Goal: Task Accomplishment & Management: Manage account settings

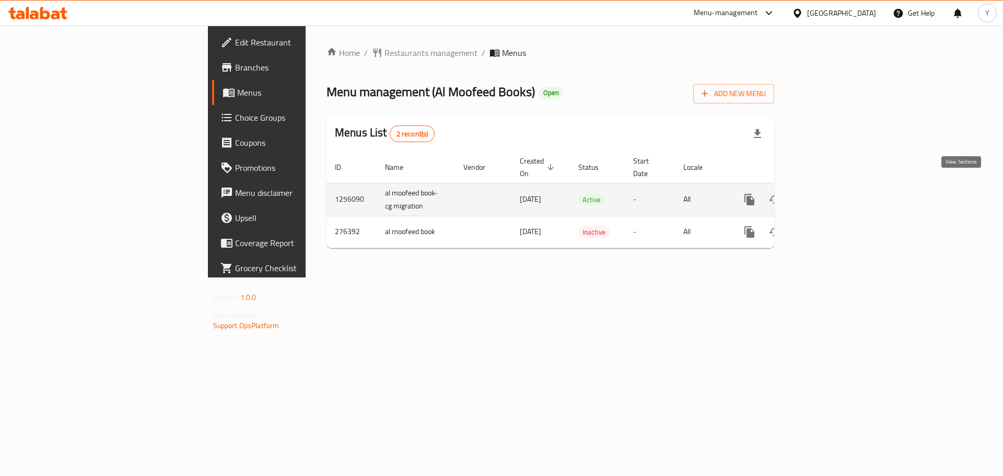
click at [831, 193] on icon "enhanced table" at bounding box center [824, 199] width 13 height 13
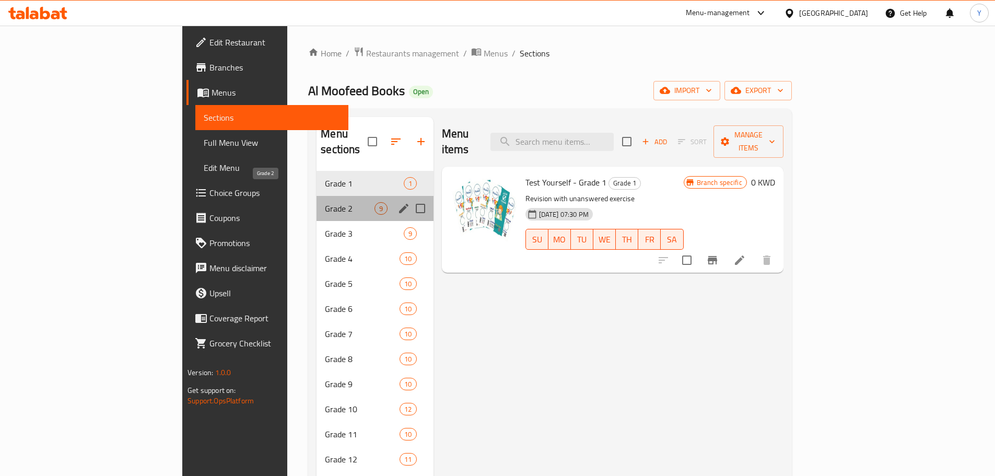
click at [325, 202] on span "Grade 2" at bounding box center [349, 208] width 49 height 13
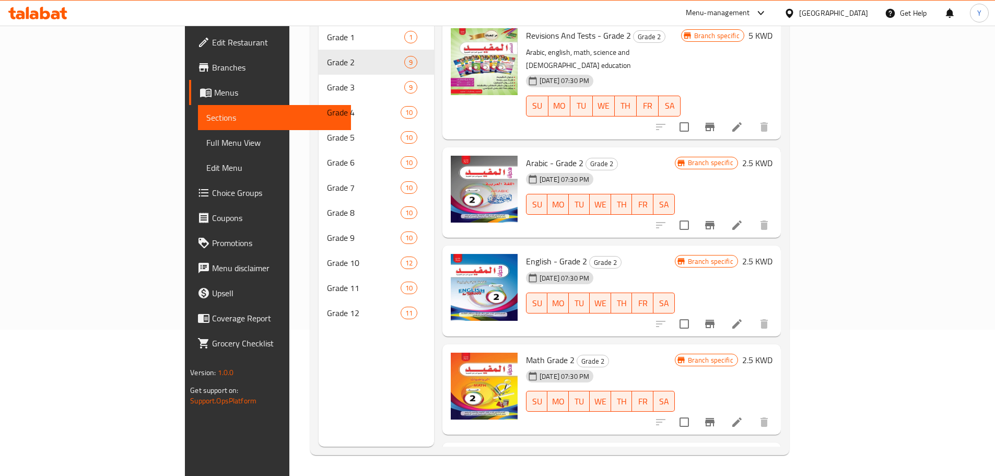
scroll to position [368, 0]
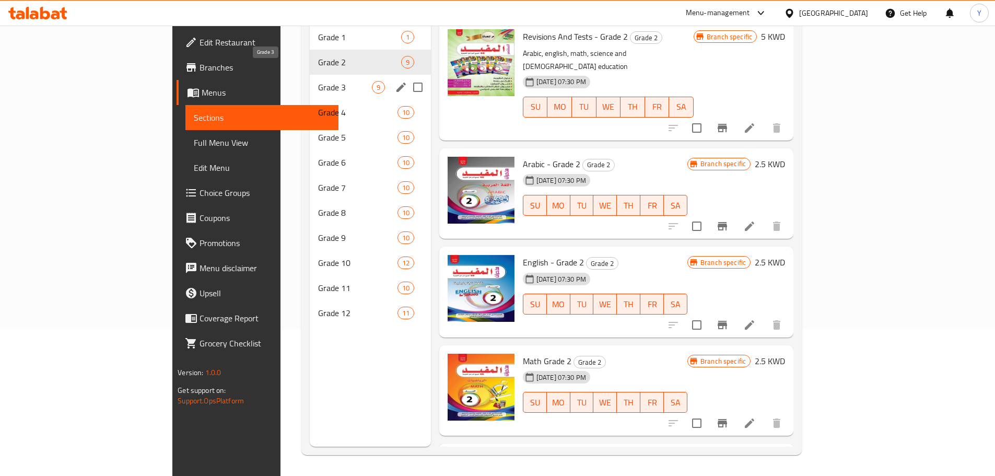
click at [318, 81] on span "Grade 3" at bounding box center [344, 87] width 53 height 13
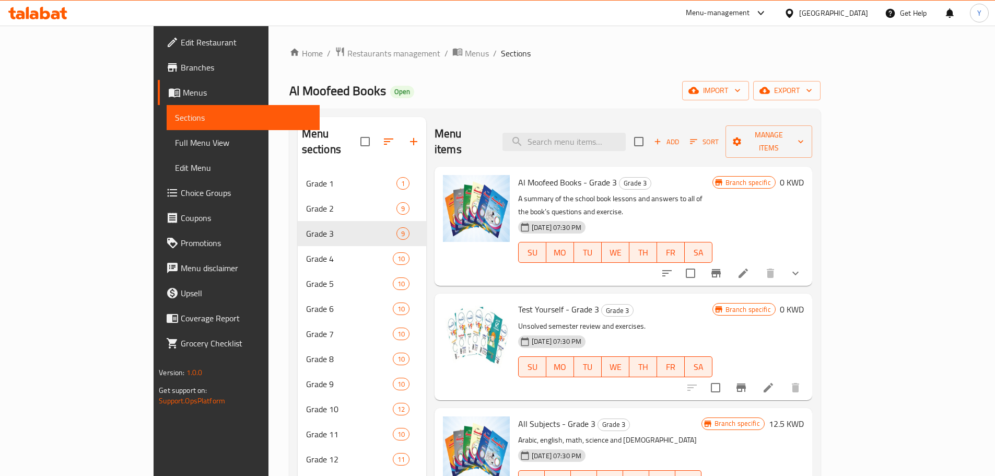
scroll to position [58, 0]
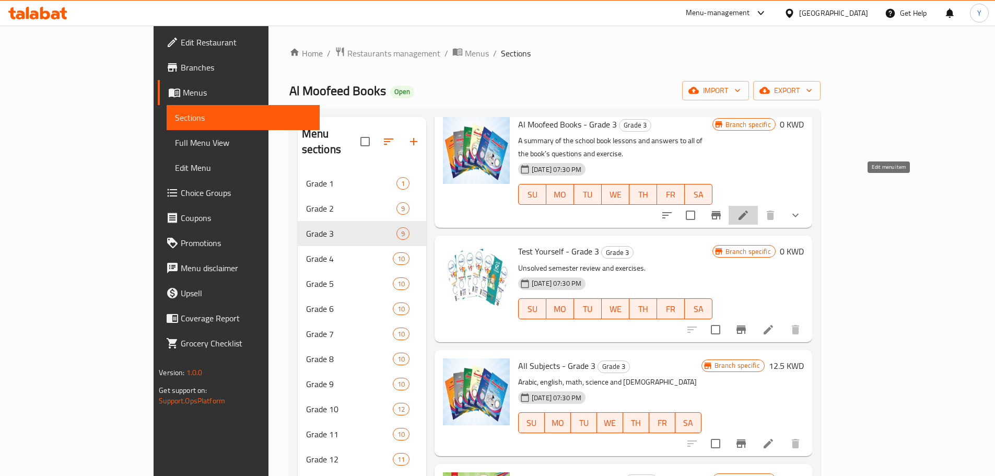
click at [749, 209] on icon at bounding box center [743, 215] width 13 height 13
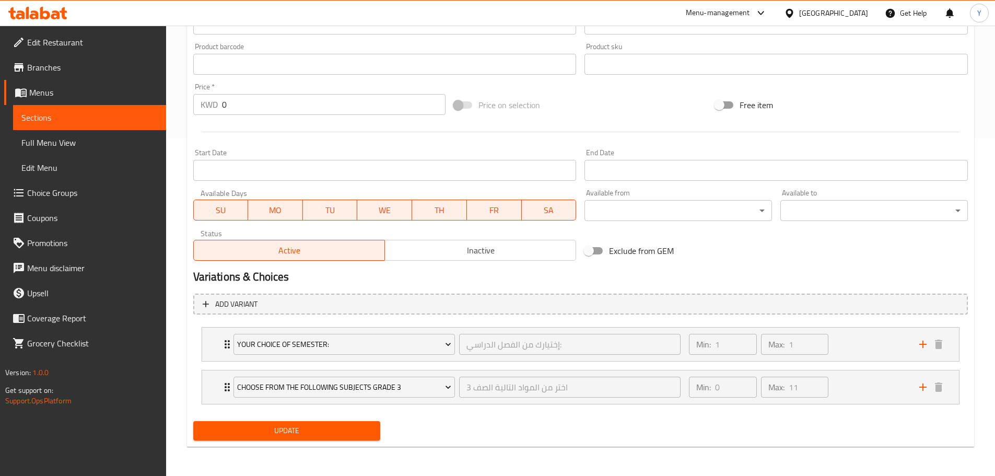
scroll to position [336, 0]
click at [226, 348] on icon "Expand" at bounding box center [227, 345] width 13 height 13
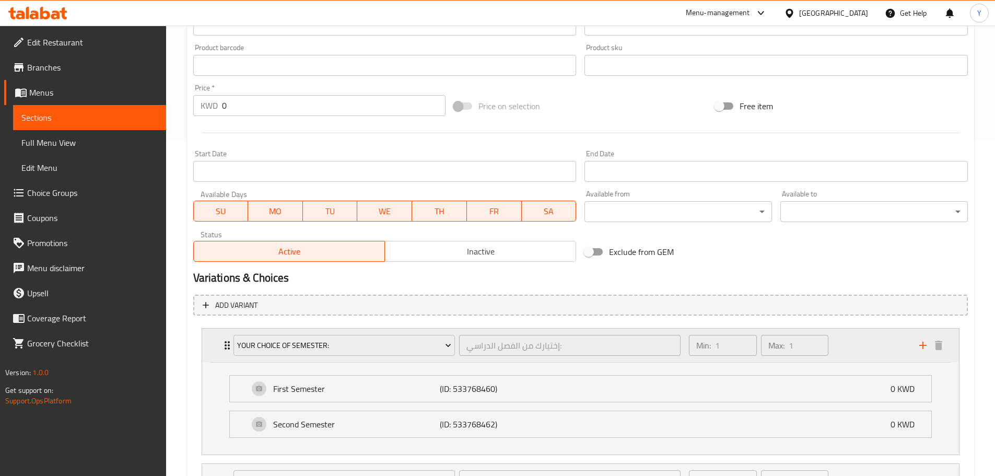
scroll to position [430, 0]
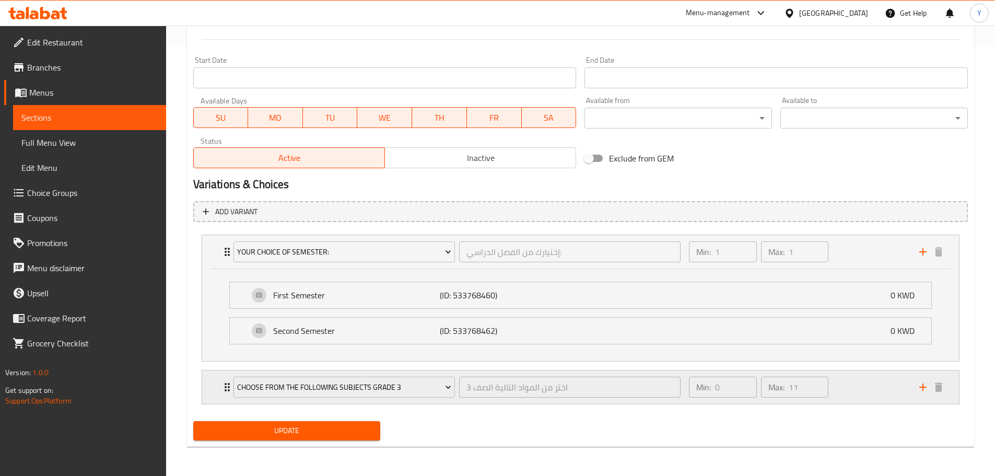
click at [226, 393] on icon "Expand" at bounding box center [227, 387] width 13 height 13
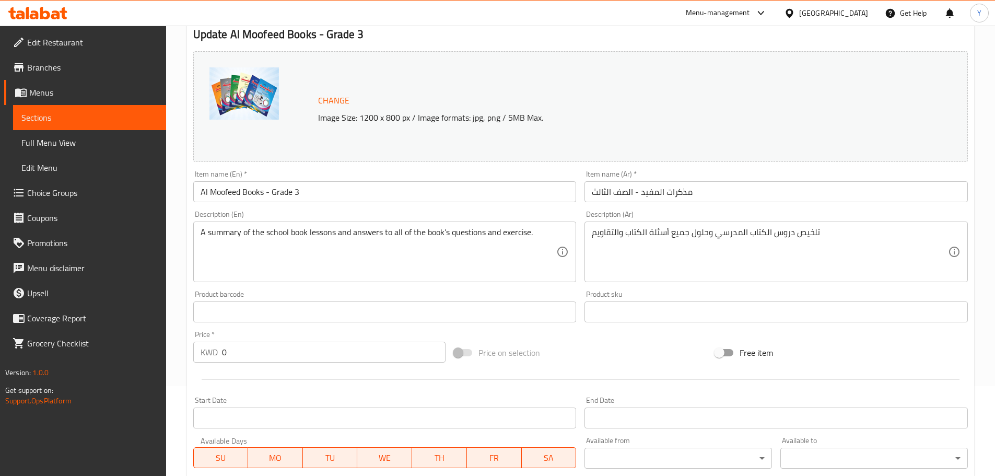
scroll to position [0, 0]
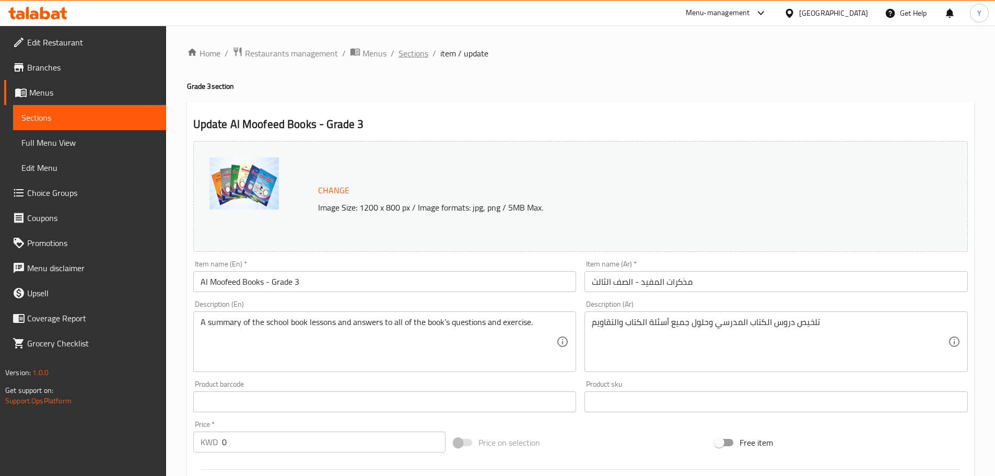
click at [409, 56] on span "Sections" at bounding box center [413, 53] width 30 height 13
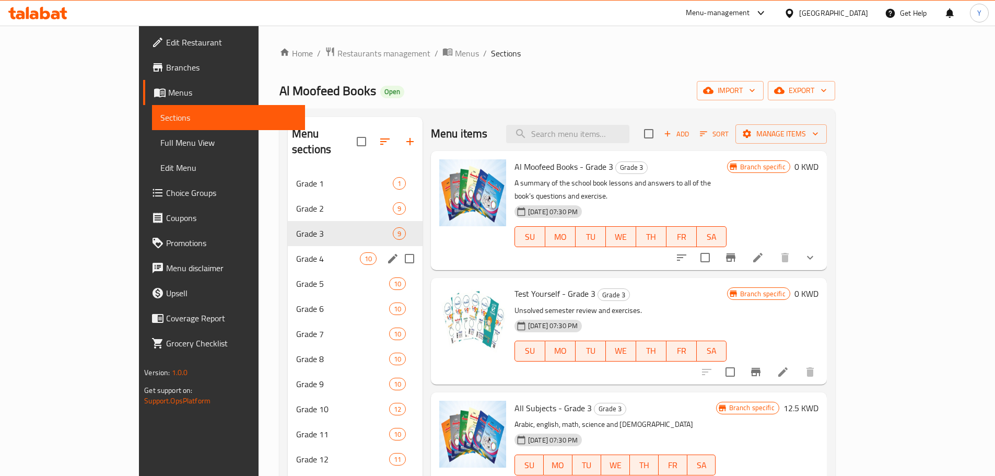
click at [291, 252] on div "Grade 4 10" at bounding box center [355, 258] width 135 height 25
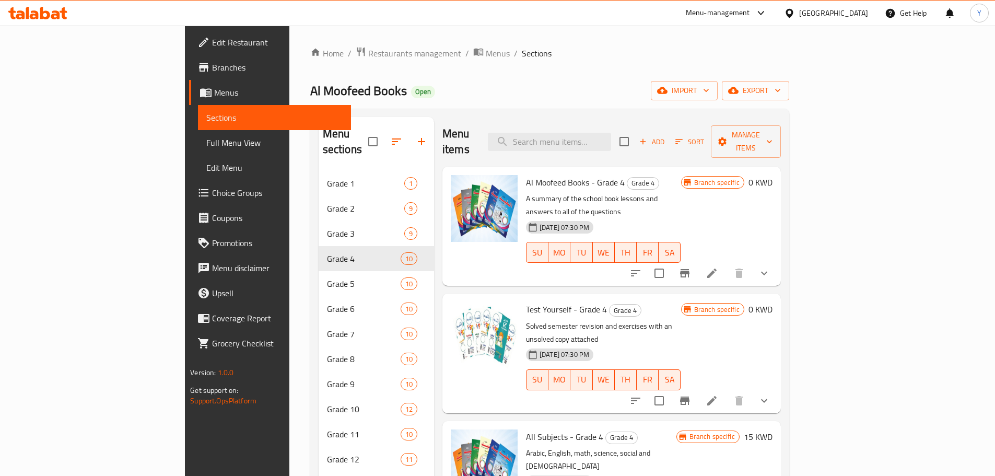
click at [726, 264] on li at bounding box center [711, 273] width 29 height 19
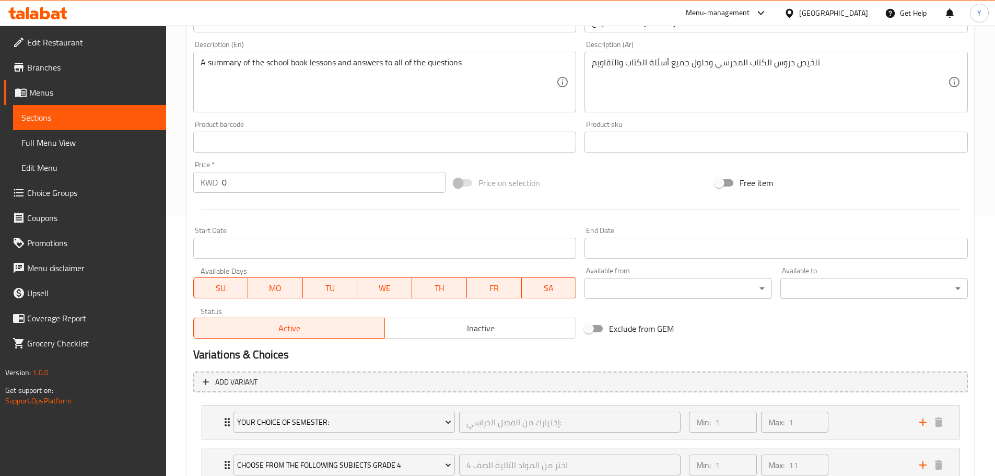
scroll to position [260, 0]
click at [462, 182] on span at bounding box center [463, 182] width 18 height 7
click at [403, 182] on input "0" at bounding box center [334, 181] width 224 height 21
click at [248, 180] on input "0.4" at bounding box center [334, 181] width 224 height 21
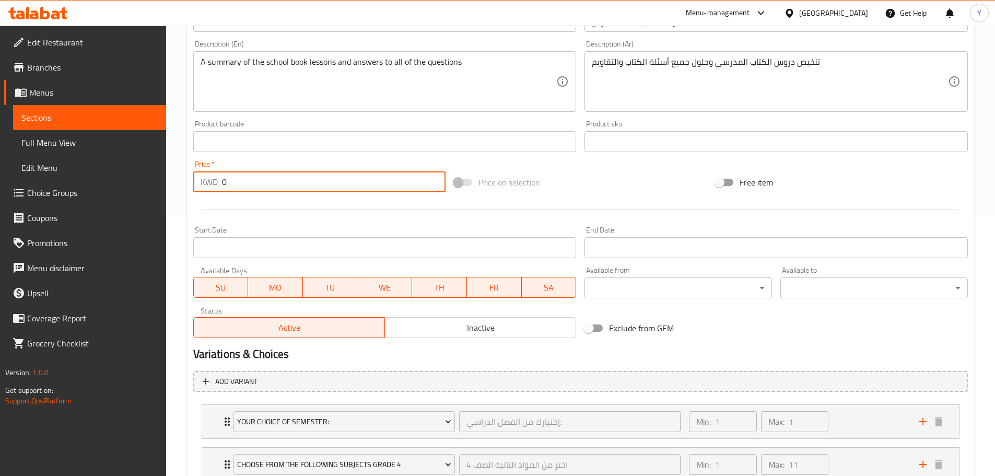
scroll to position [0, 0]
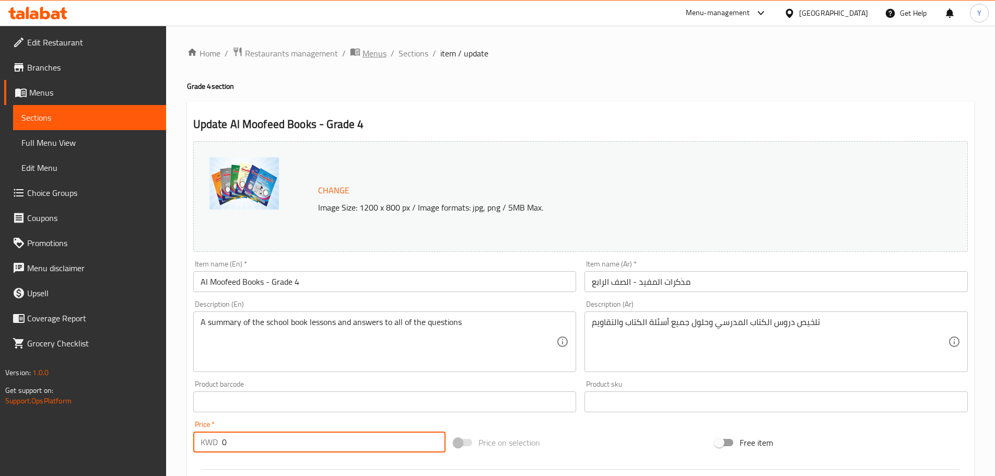
type input "0"
click at [373, 47] on span "Menus" at bounding box center [374, 53] width 24 height 13
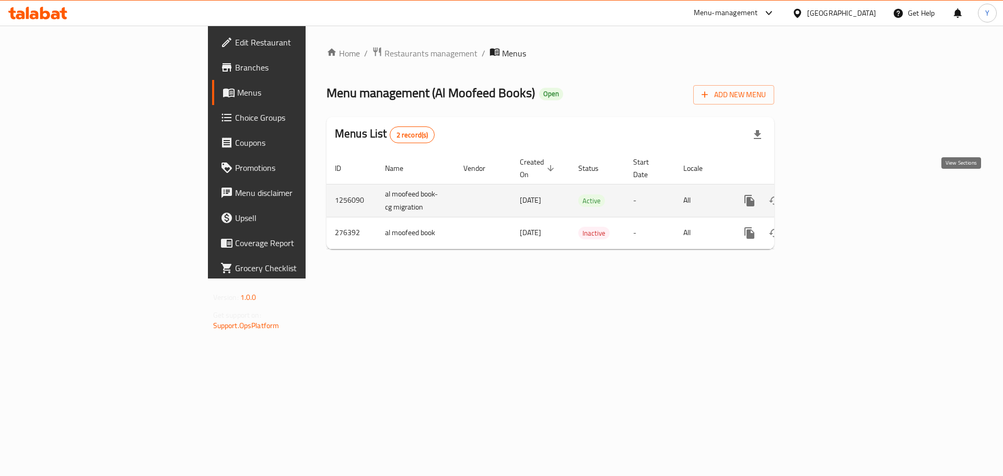
click at [831, 194] on icon "enhanced table" at bounding box center [824, 200] width 13 height 13
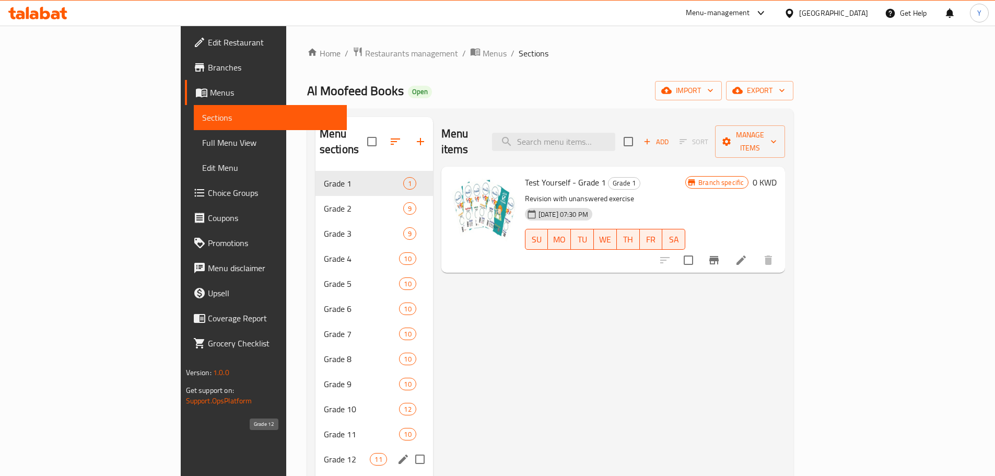
scroll to position [146, 0]
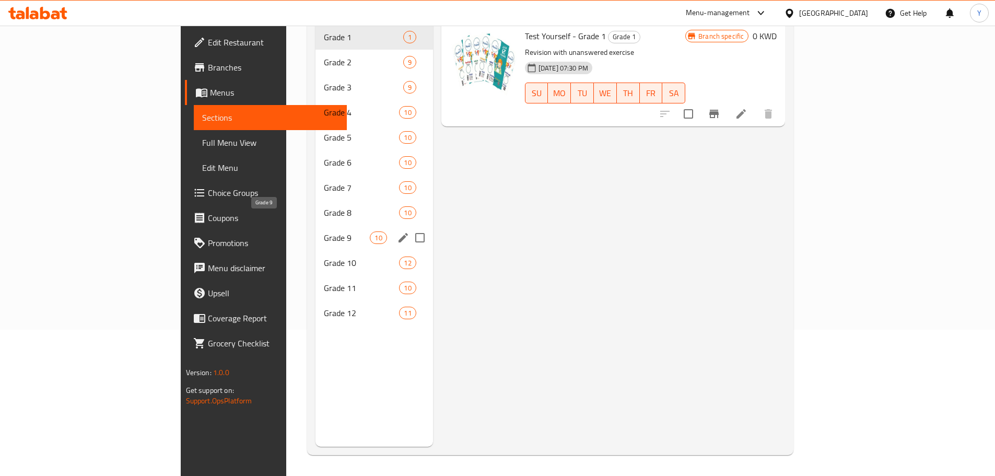
click at [324, 231] on span "Grade 9" at bounding box center [347, 237] width 46 height 13
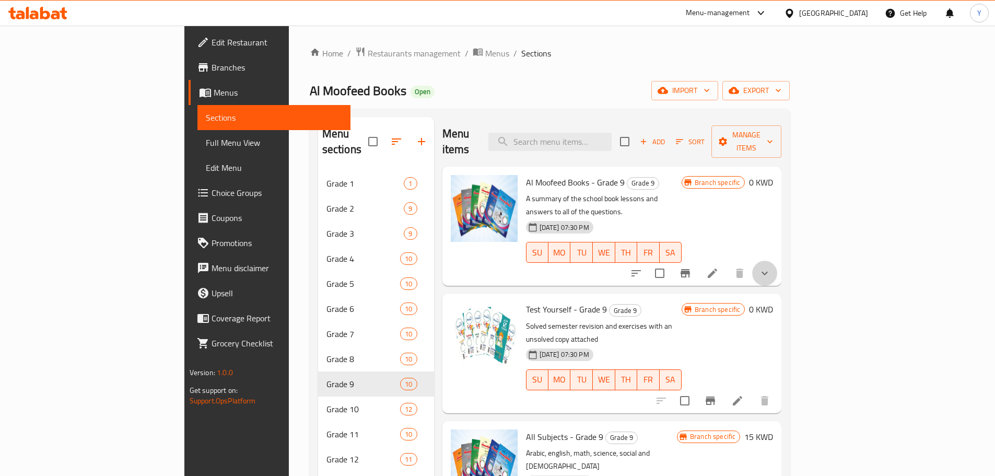
click at [777, 261] on button "show more" at bounding box center [764, 273] width 25 height 25
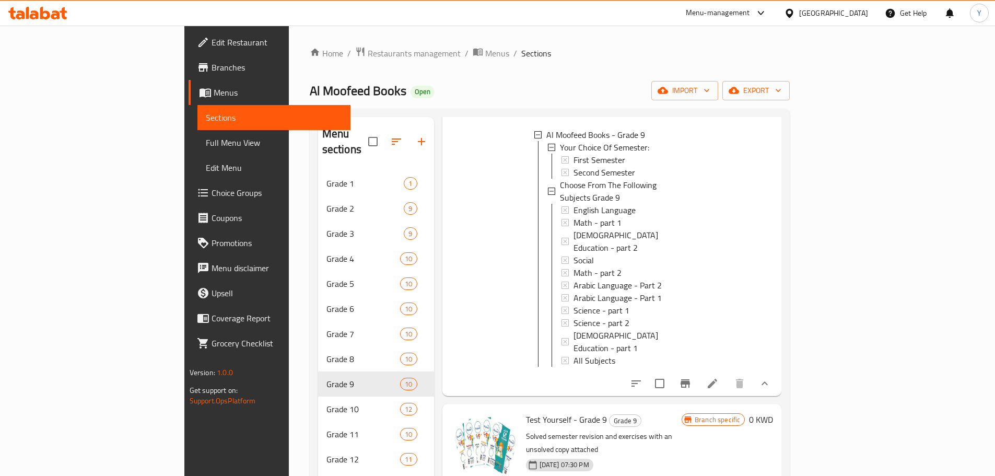
scroll to position [158, 0]
click at [727, 373] on li at bounding box center [712, 382] width 29 height 19
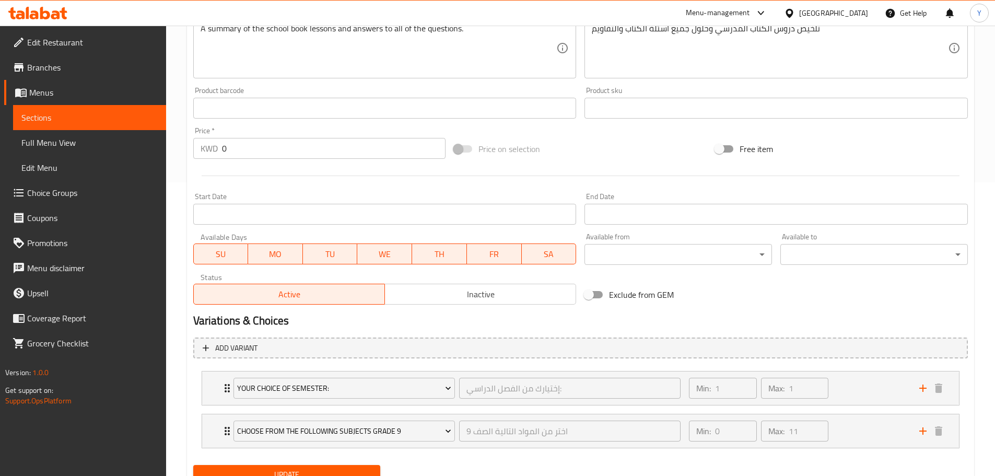
scroll to position [337, 0]
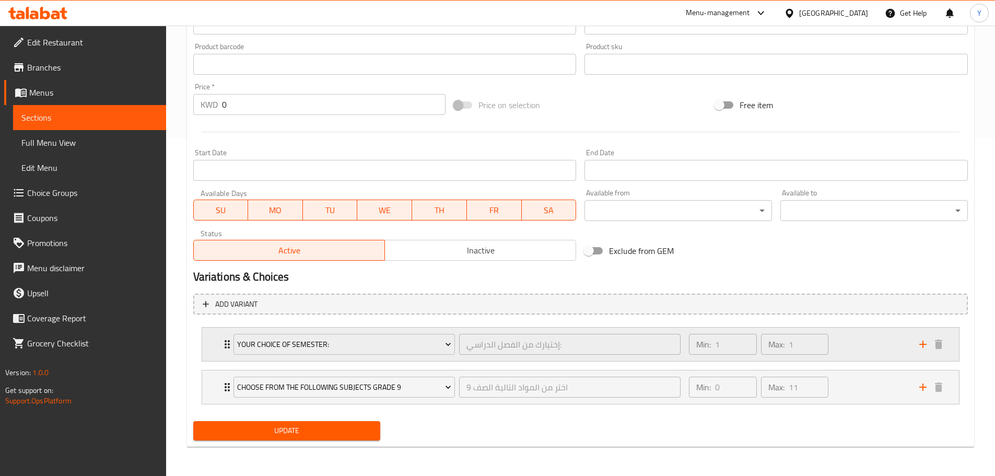
click at [211, 343] on div "Your Choice Of Semester: إختيارك من الفصل الدراسي: ​ Min: 1 ​ Max: 1 ​" at bounding box center [580, 343] width 757 height 33
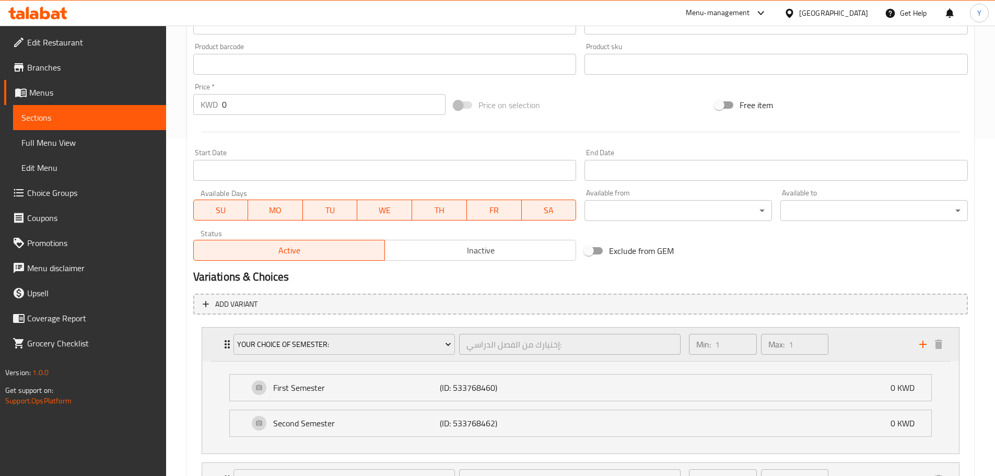
scroll to position [430, 0]
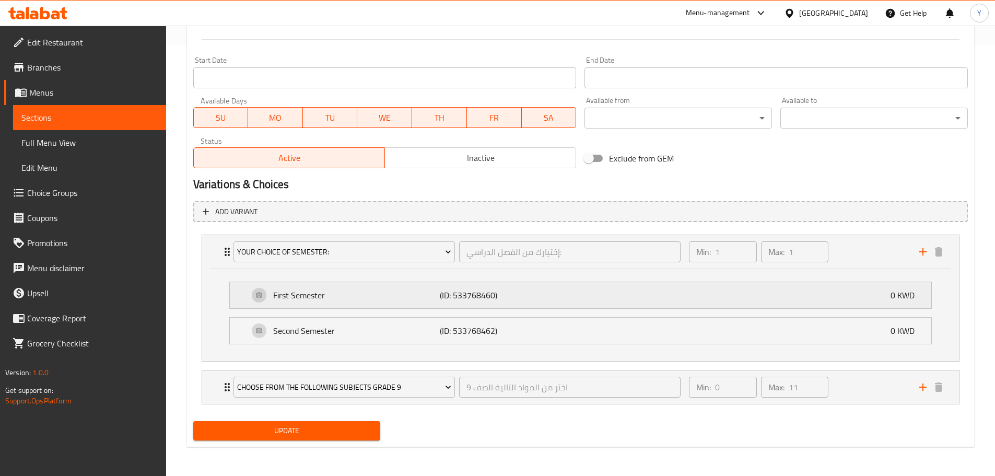
click at [295, 300] on p "First Semester" at bounding box center [356, 295] width 167 height 13
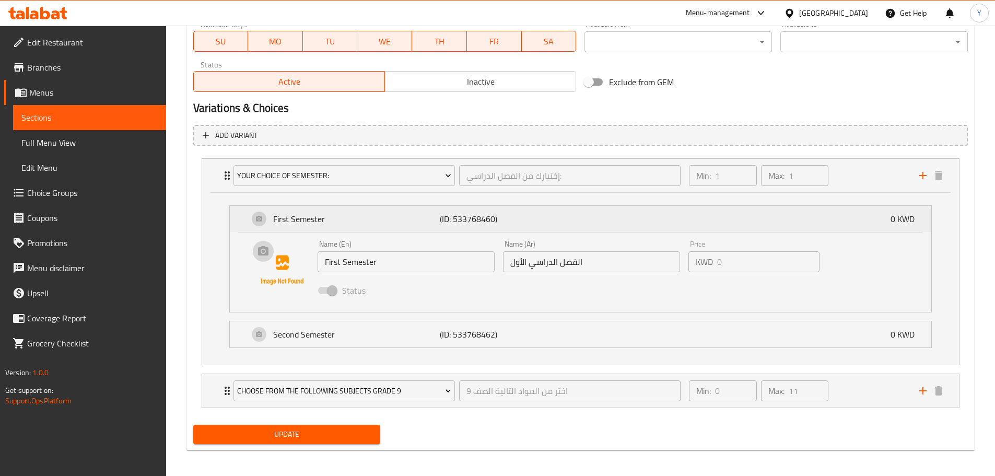
scroll to position [507, 0]
click at [301, 321] on div "Second Semester (ID: 533768462) 0 KWD" at bounding box center [584, 334] width 670 height 26
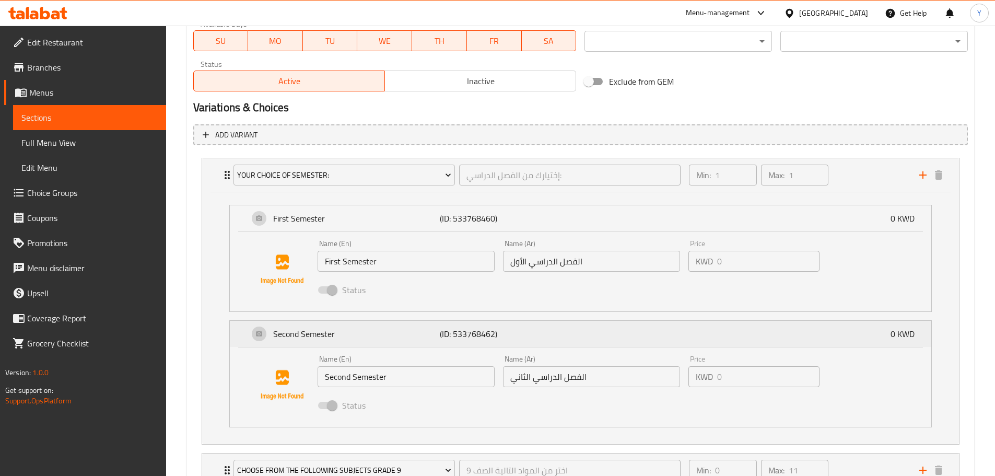
scroll to position [590, 0]
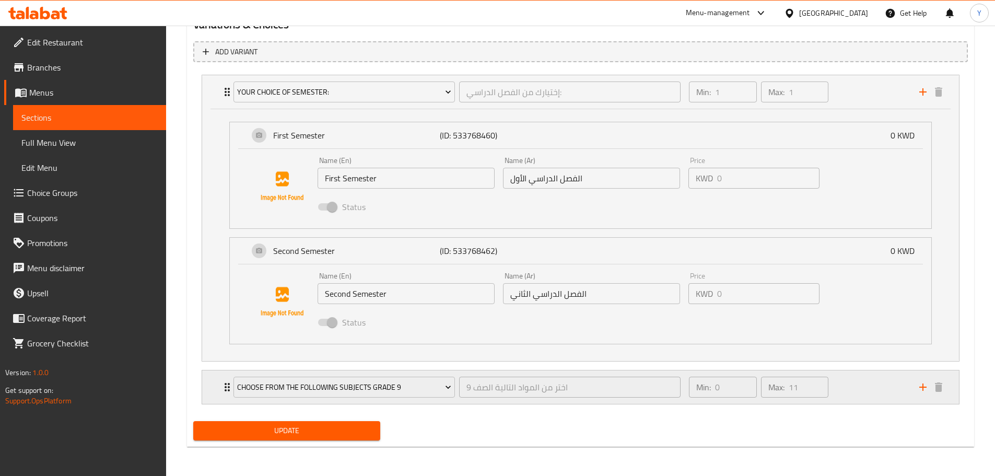
click at [217, 386] on div "Choose From The Following Subjects Grade 9 اختر من المواد التالية الصف 9 ​ Min:…" at bounding box center [580, 386] width 757 height 33
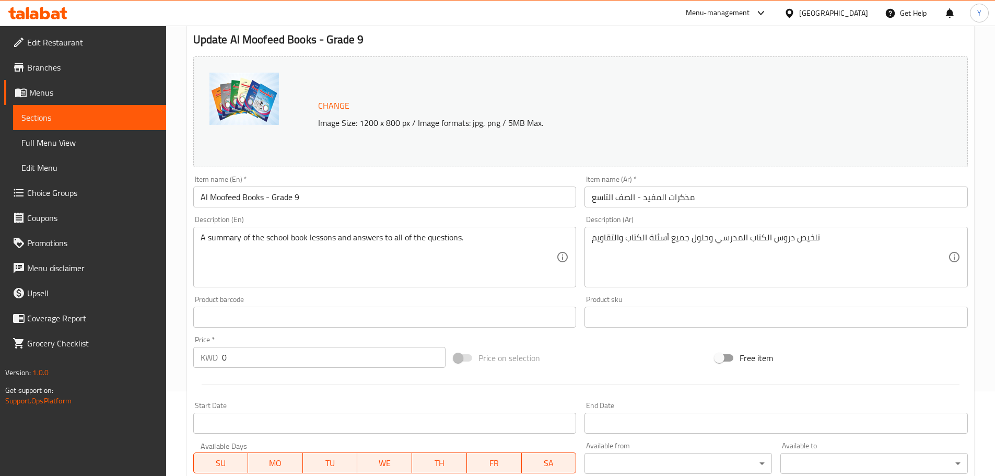
scroll to position [0, 0]
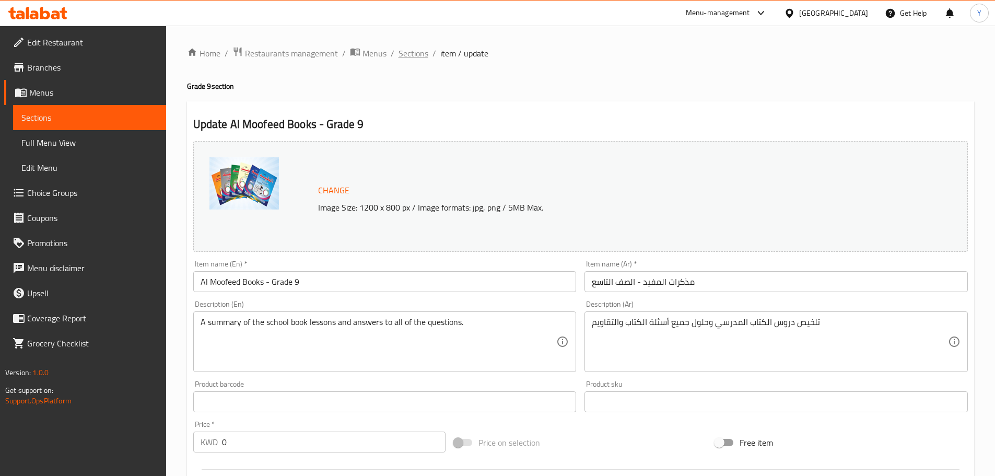
click at [409, 56] on span "Sections" at bounding box center [413, 53] width 30 height 13
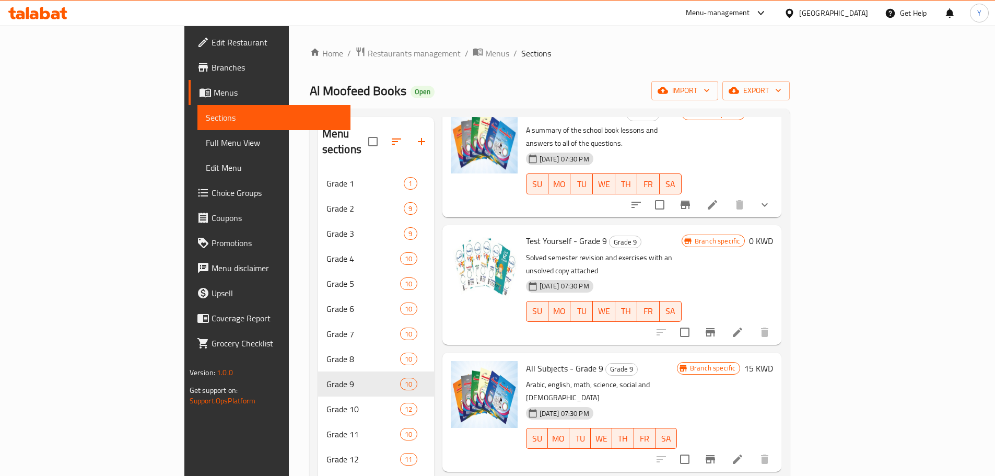
scroll to position [71, 0]
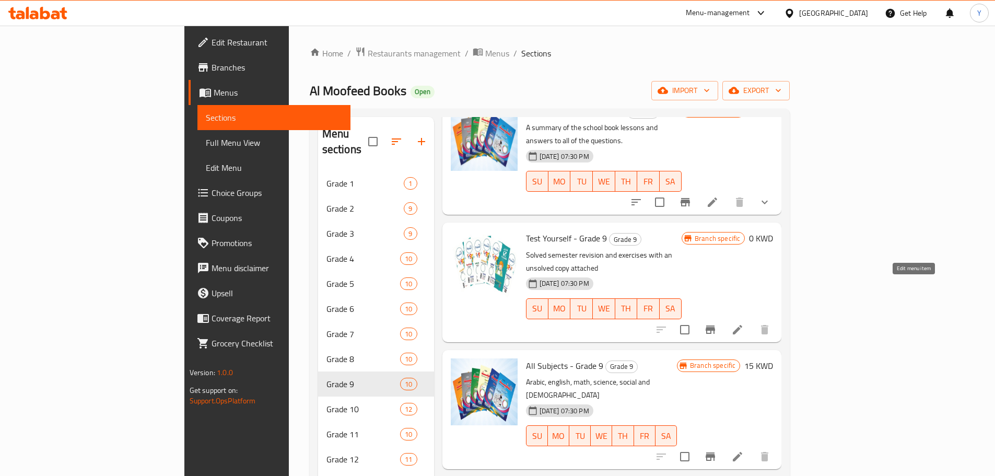
click at [744, 323] on icon at bounding box center [737, 329] width 13 height 13
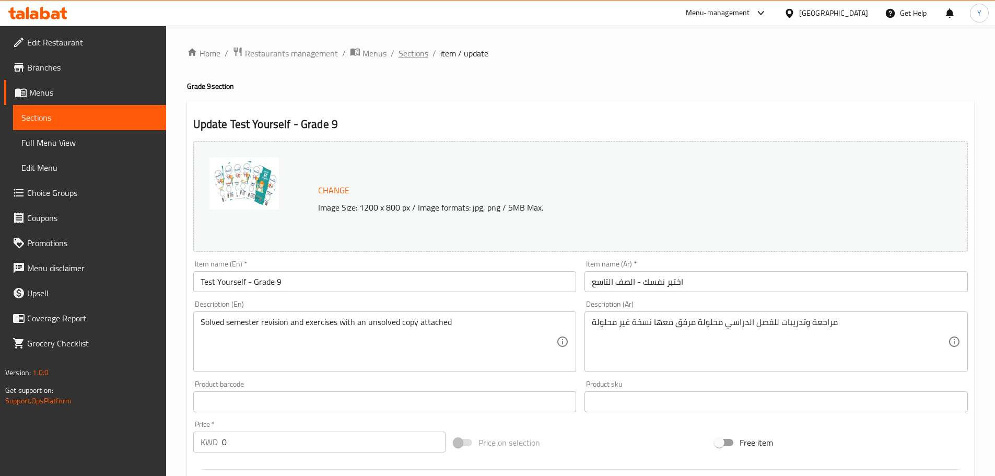
click at [427, 57] on span "Sections" at bounding box center [413, 53] width 30 height 13
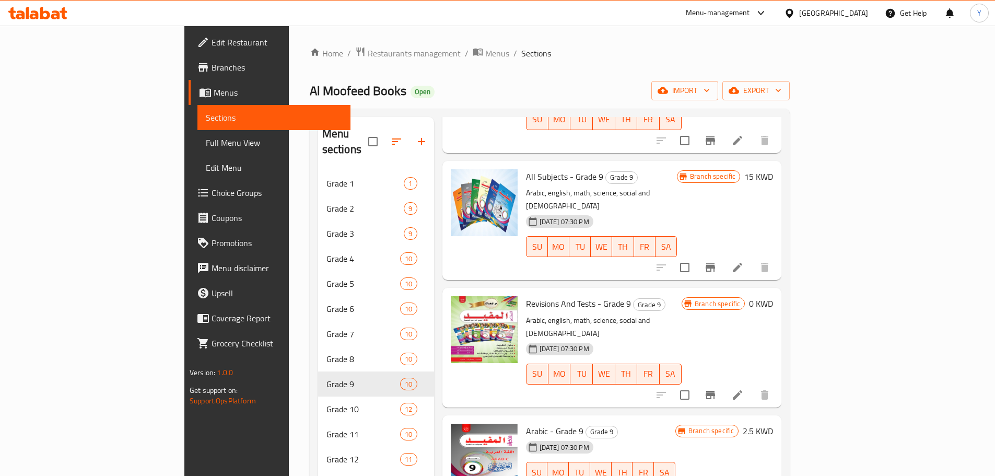
scroll to position [261, 0]
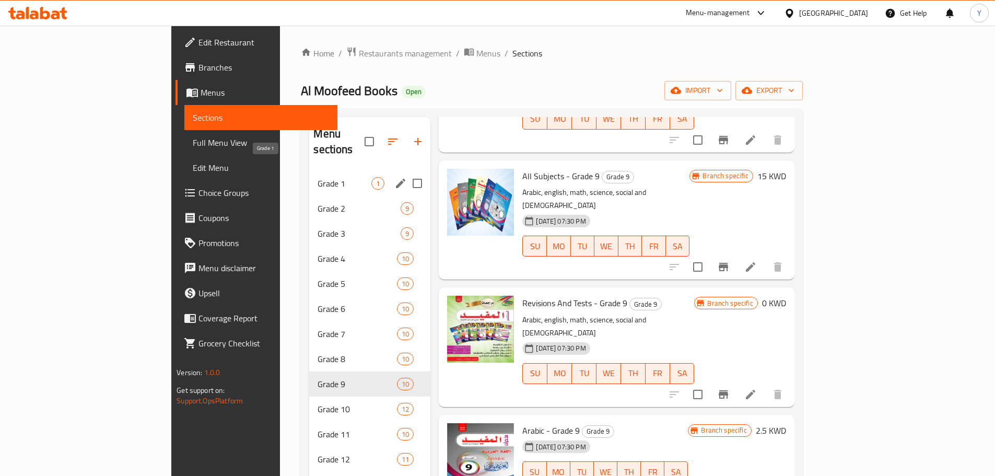
click at [318, 177] on span "Grade 1" at bounding box center [345, 183] width 54 height 13
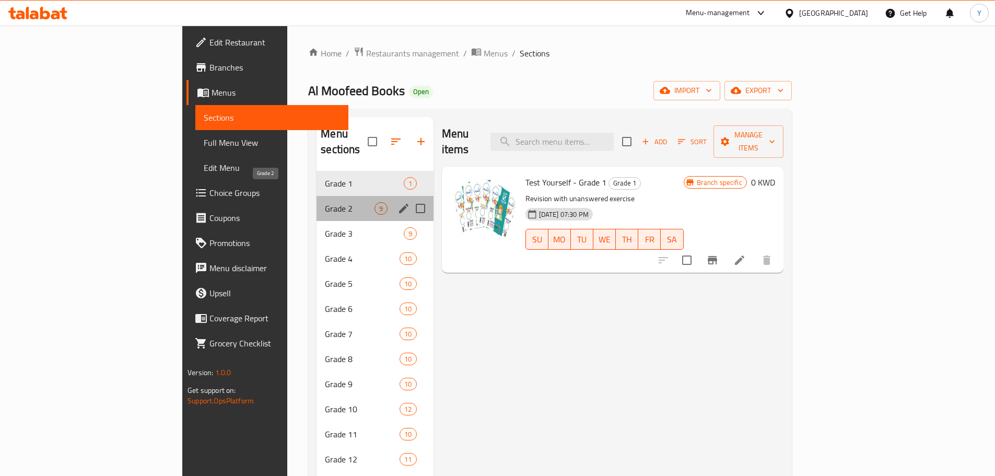
click at [325, 202] on span "Grade 2" at bounding box center [349, 208] width 49 height 13
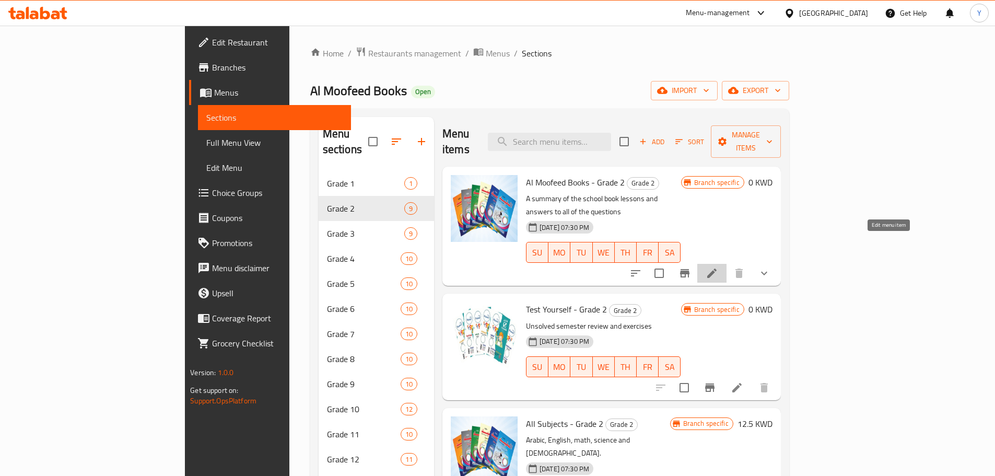
click at [717, 268] on icon at bounding box center [711, 272] width 9 height 9
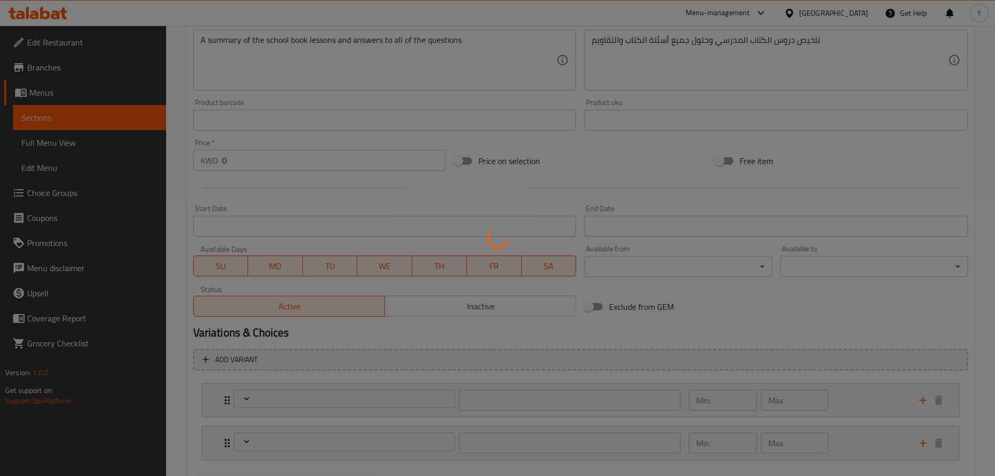
scroll to position [278, 0]
type input "اختر من المواد التالية الصف 2"
type input "1"
type input "11"
type input "إختيارك من الفصل الدراسي:"
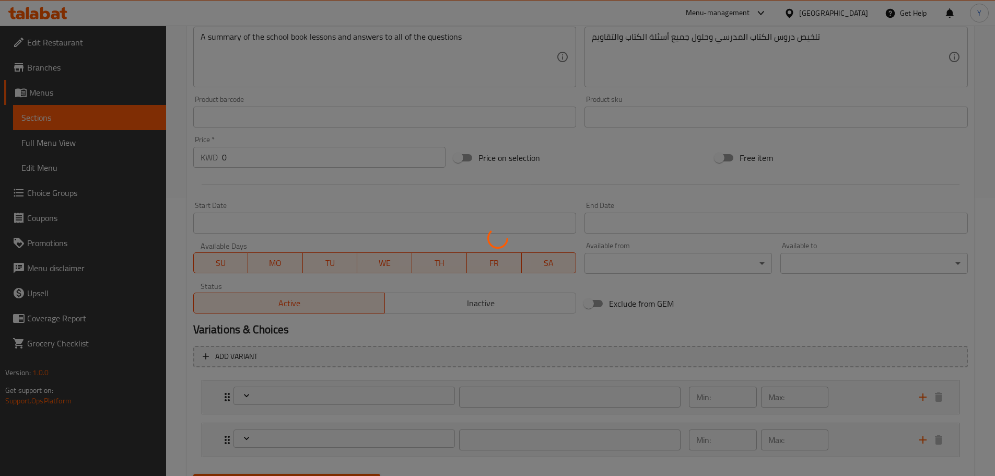
type input "1"
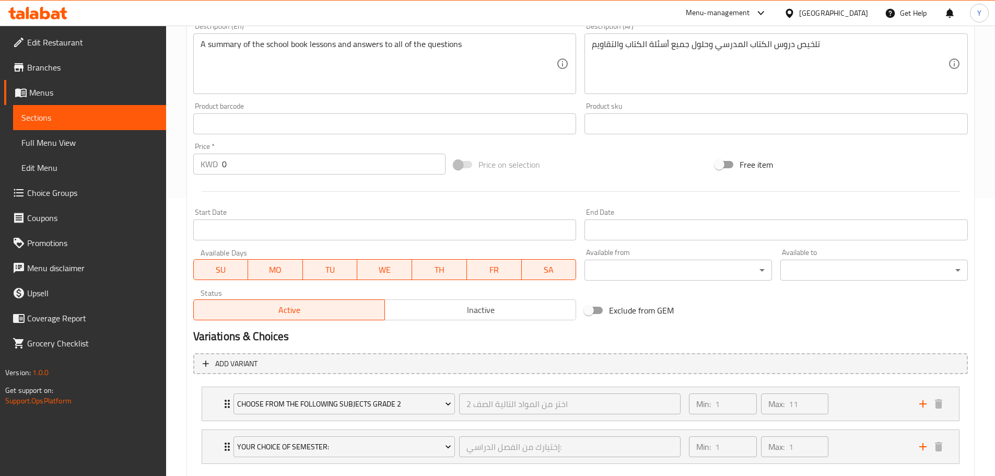
click at [460, 159] on span at bounding box center [463, 165] width 30 height 20
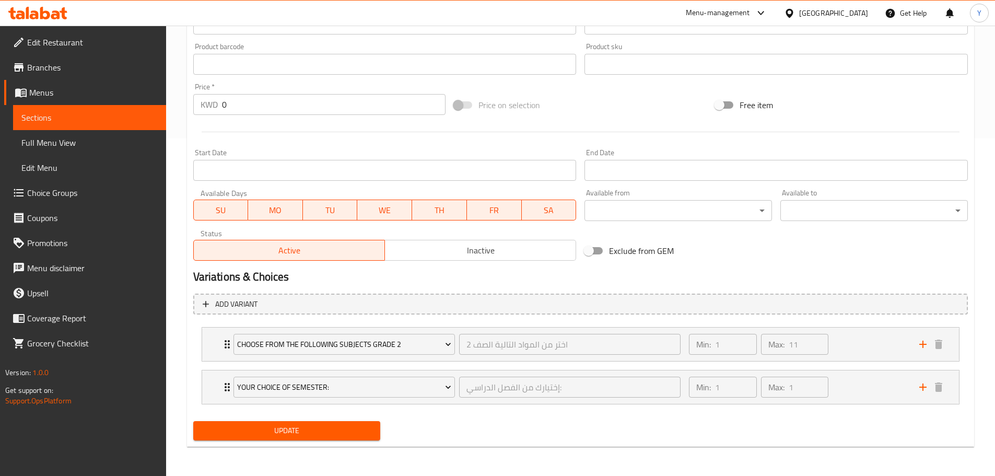
scroll to position [0, 0]
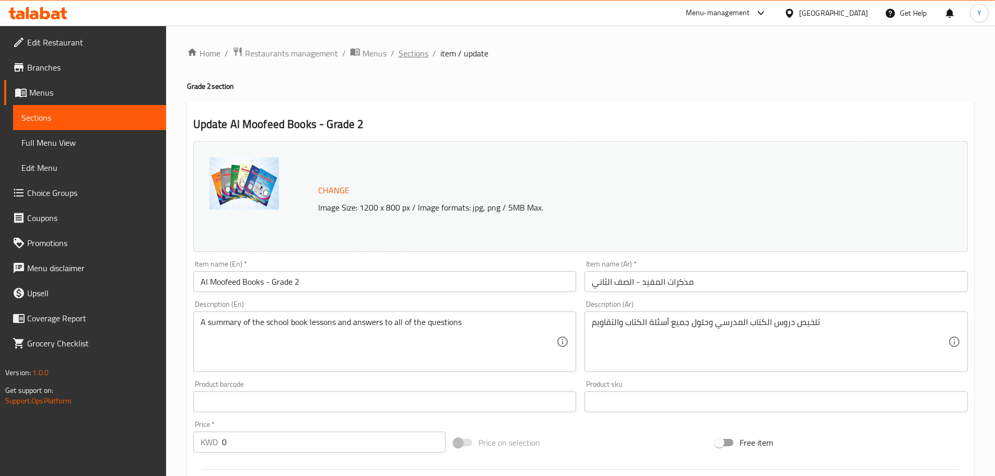
click at [413, 48] on span "Sections" at bounding box center [413, 53] width 30 height 13
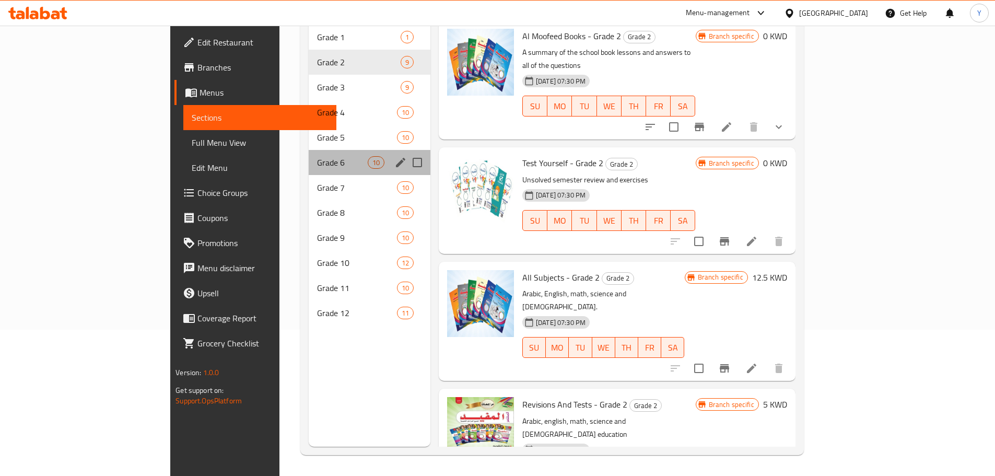
click at [309, 154] on div "Grade 6 10" at bounding box center [370, 162] width 122 height 25
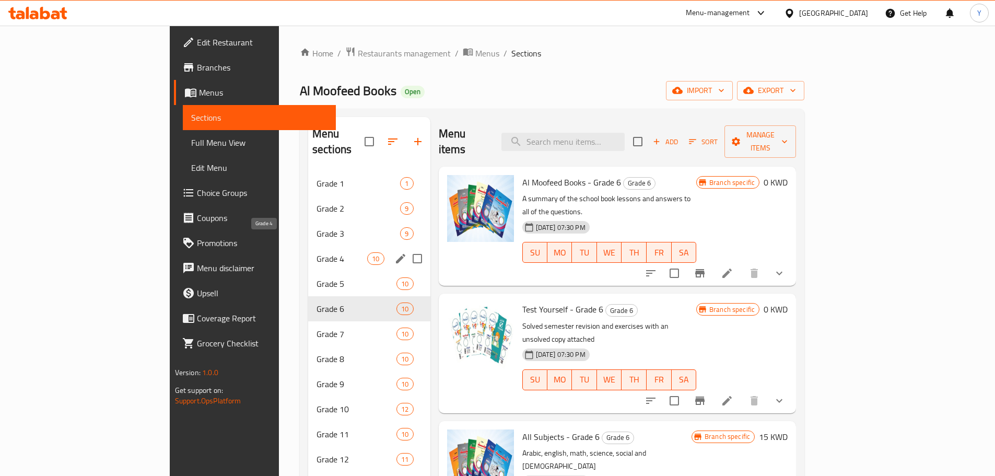
click at [316, 252] on span "Grade 4" at bounding box center [341, 258] width 51 height 13
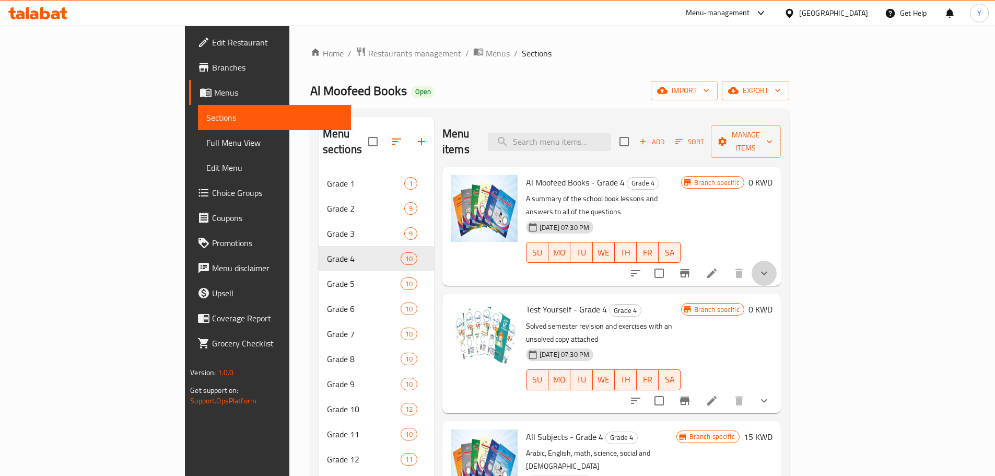
click at [777, 261] on button "show more" at bounding box center [764, 273] width 25 height 25
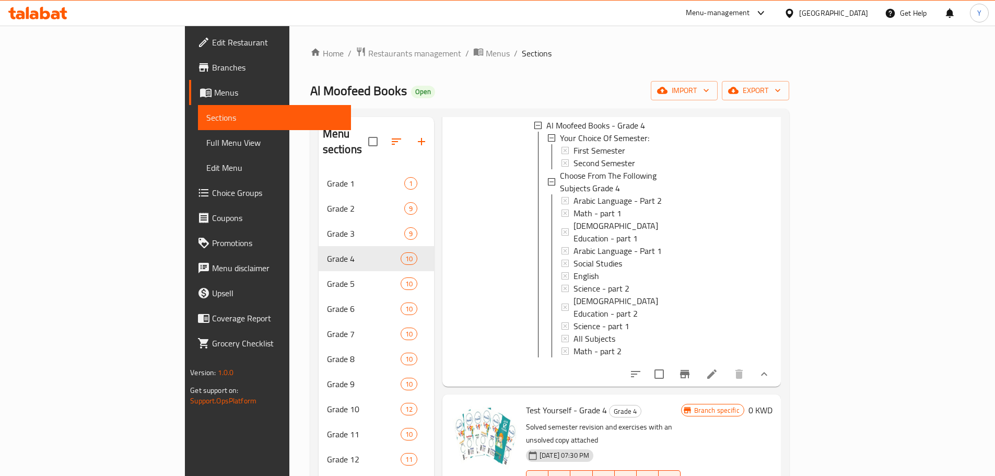
scroll to position [167, 0]
click at [718, 367] on icon at bounding box center [712, 373] width 13 height 13
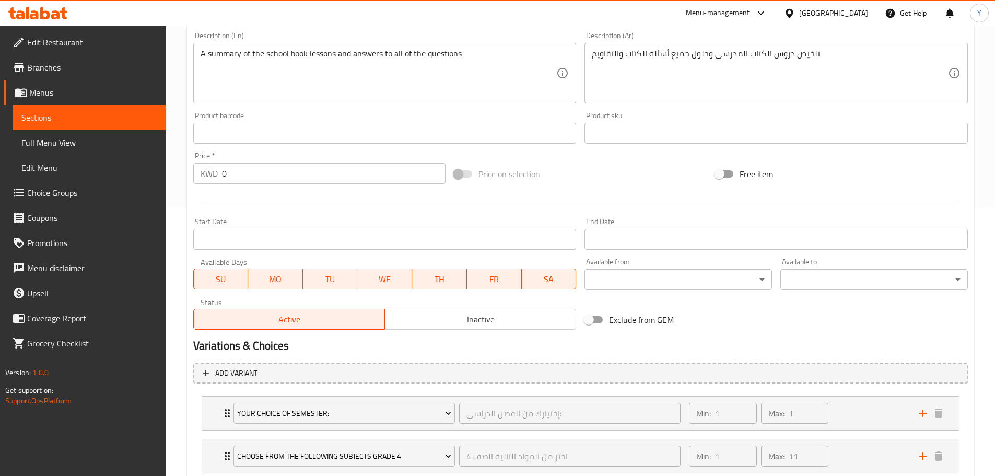
scroll to position [275, 0]
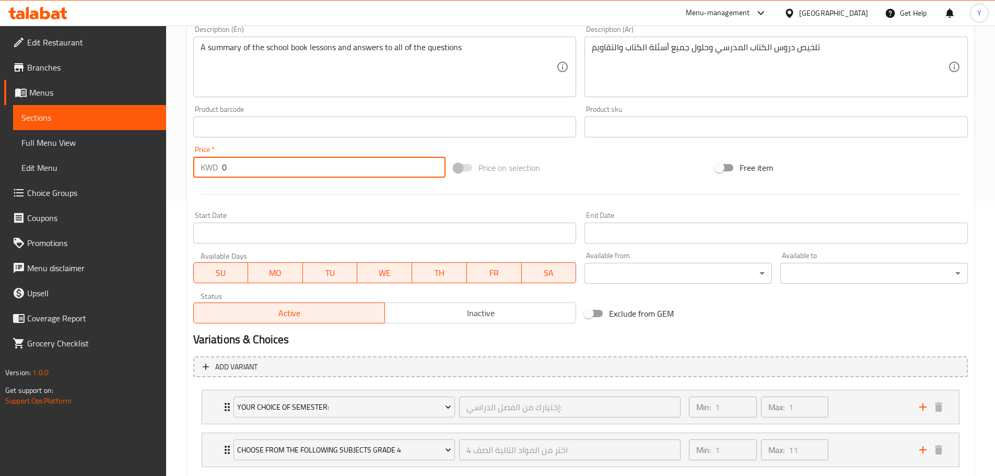
click at [243, 168] on input "0" at bounding box center [334, 167] width 224 height 21
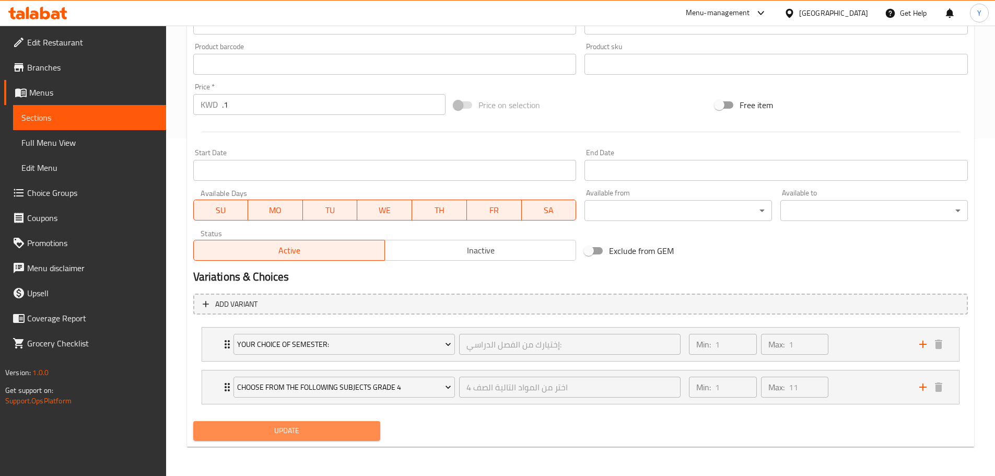
click at [303, 433] on span "Update" at bounding box center [287, 430] width 171 height 13
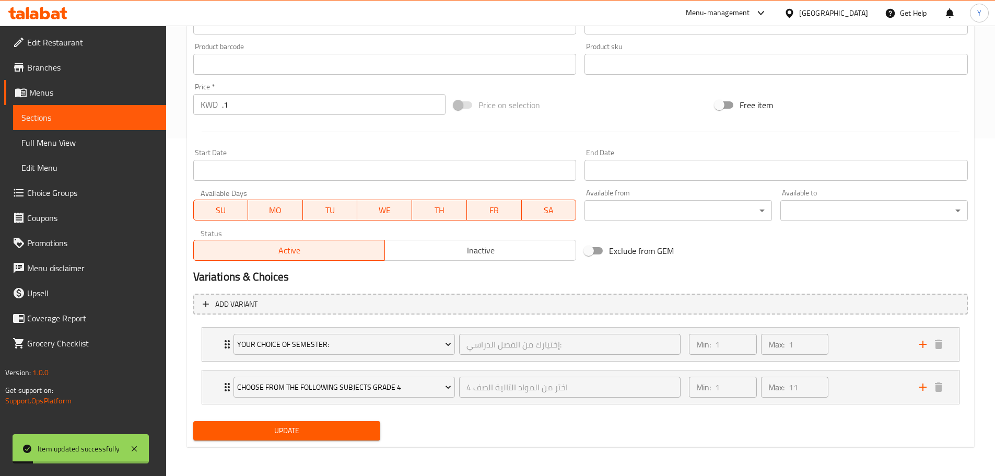
click at [286, 108] on input ".1" at bounding box center [334, 104] width 224 height 21
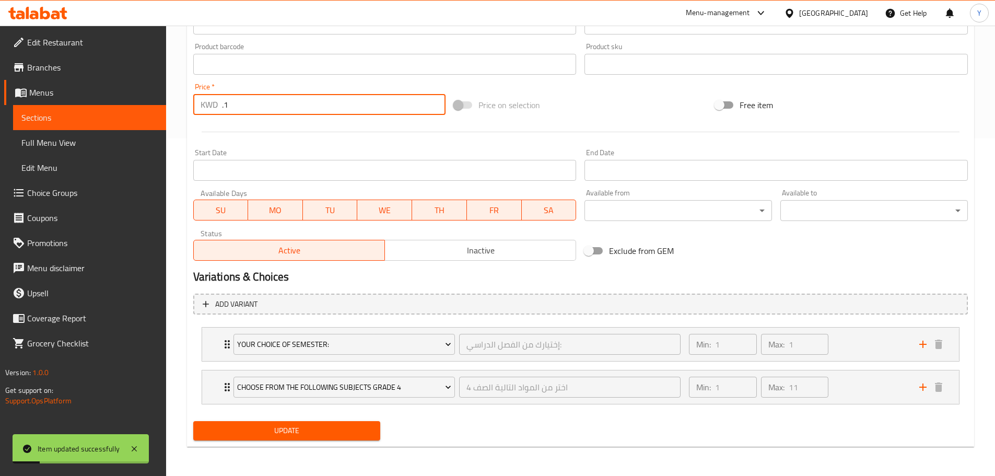
click at [286, 108] on input ".1" at bounding box center [334, 104] width 224 height 21
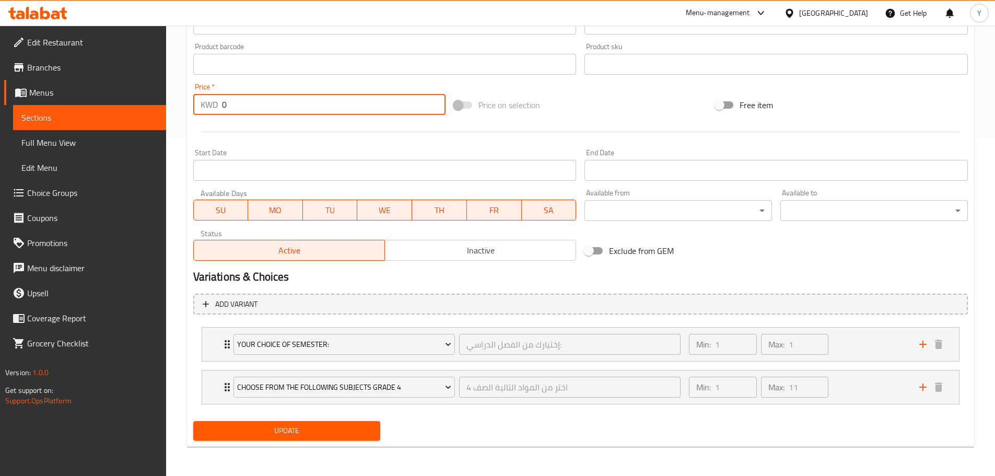
type input "0"
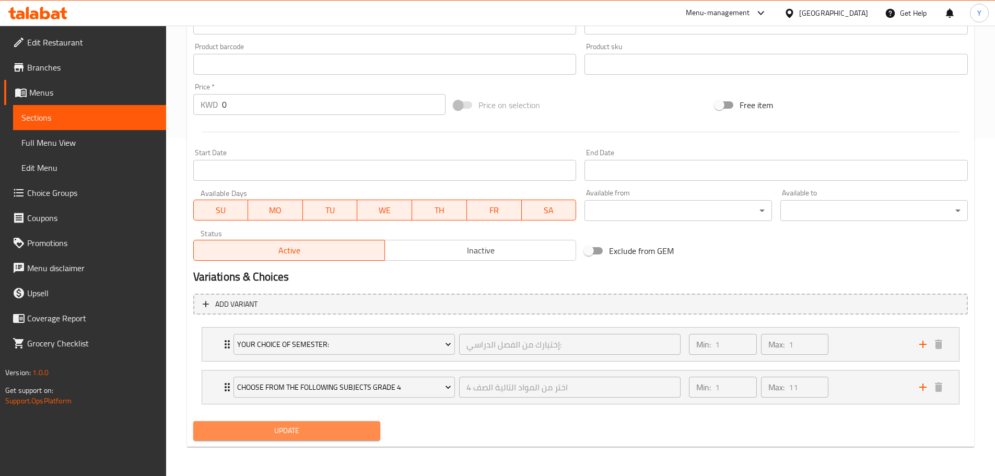
click at [291, 435] on span "Update" at bounding box center [287, 430] width 171 height 13
click at [224, 349] on icon "Expand" at bounding box center [227, 344] width 13 height 13
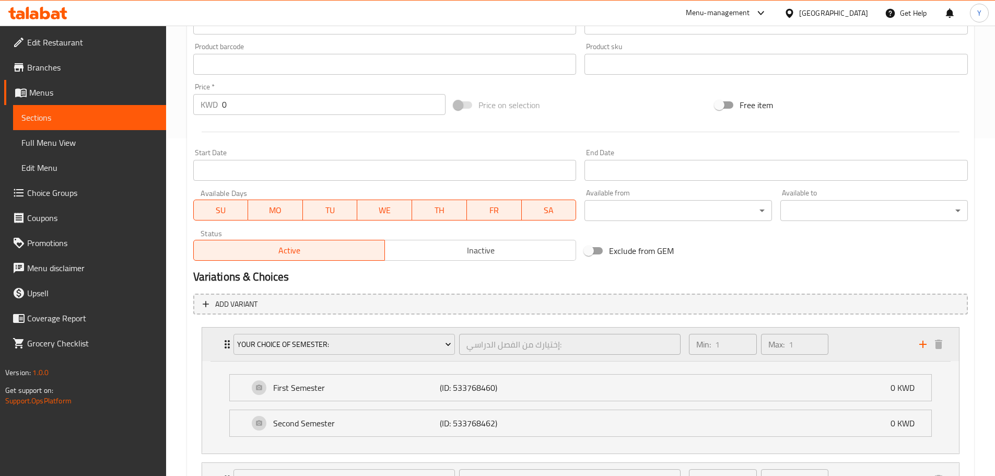
scroll to position [430, 0]
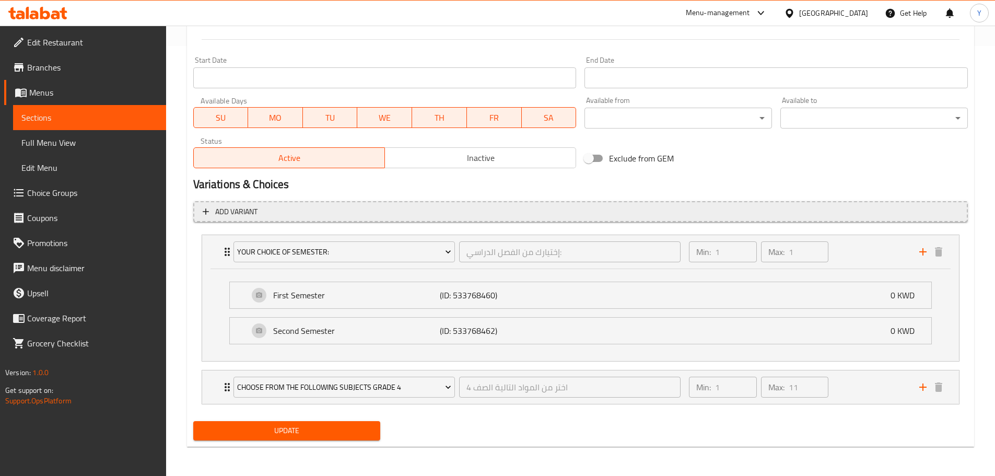
drag, startPoint x: 389, startPoint y: 318, endPoint x: 385, endPoint y: 310, distance: 8.6
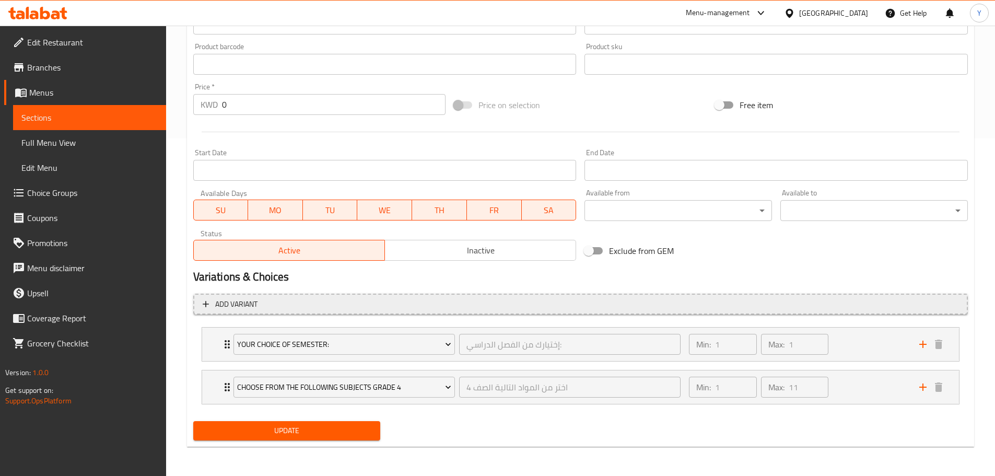
scroll to position [337, 0]
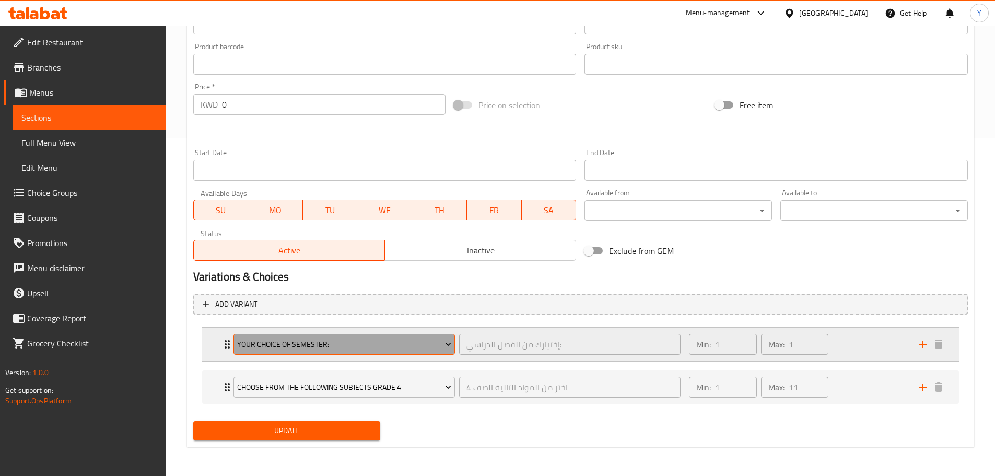
click at [380, 339] on span "Your Choice Of Semester:" at bounding box center [344, 344] width 214 height 13
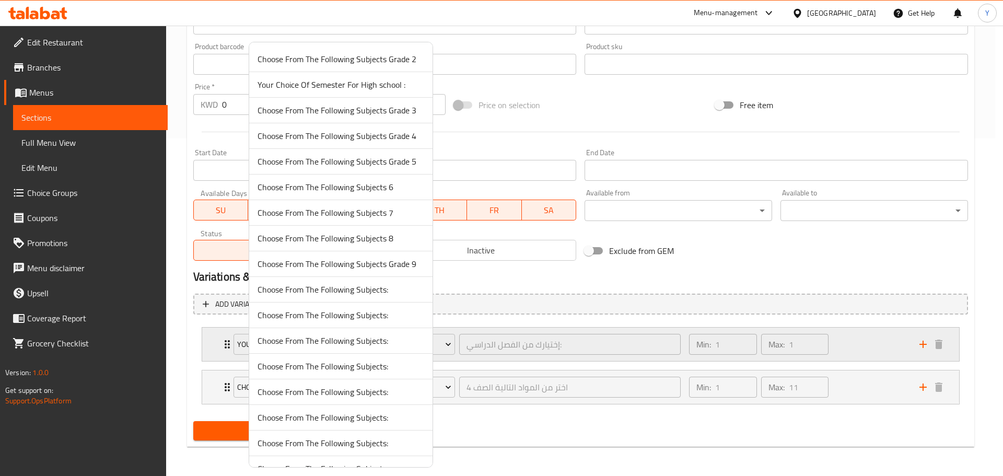
click at [204, 337] on div at bounding box center [501, 238] width 1003 height 476
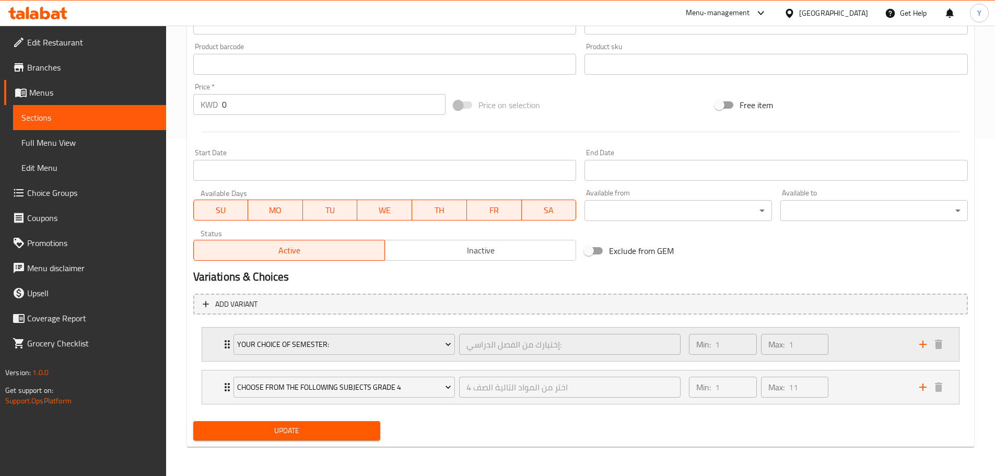
click at [225, 349] on icon "Expand" at bounding box center [227, 344] width 13 height 13
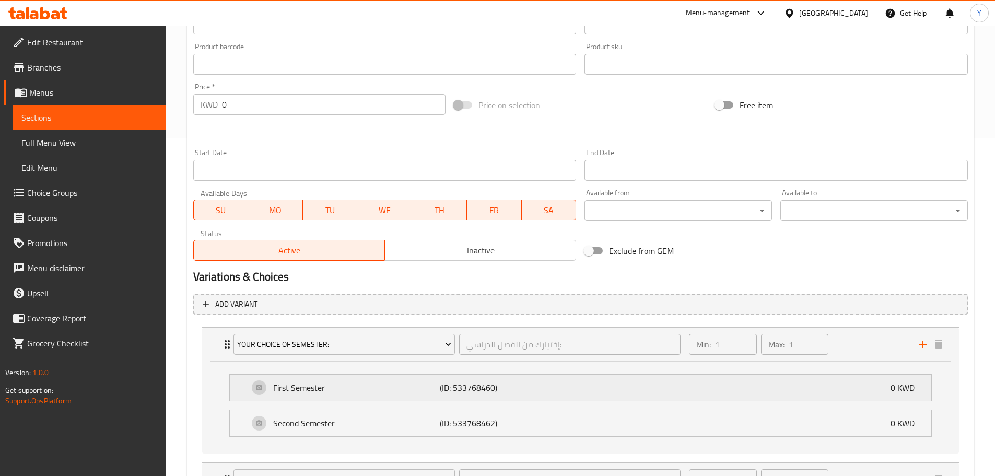
click at [311, 394] on p "First Semester" at bounding box center [356, 387] width 167 height 13
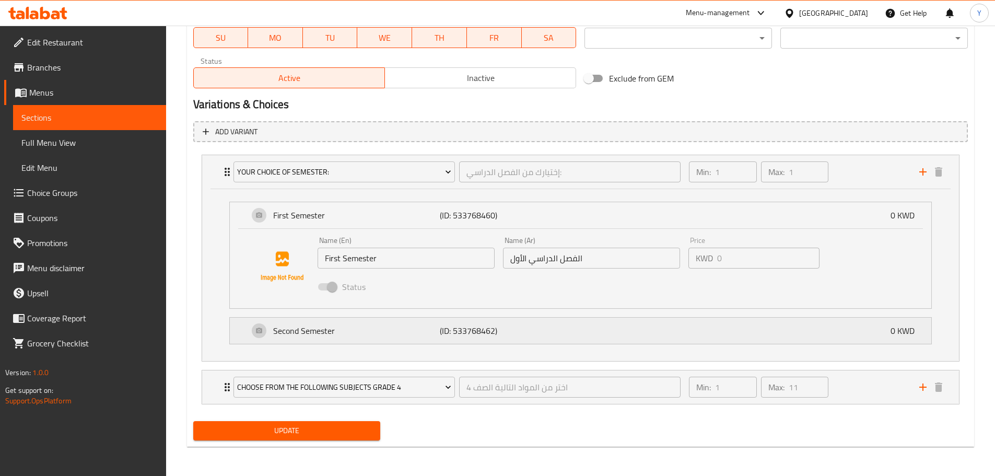
click at [345, 332] on p "Second Semester" at bounding box center [356, 330] width 167 height 13
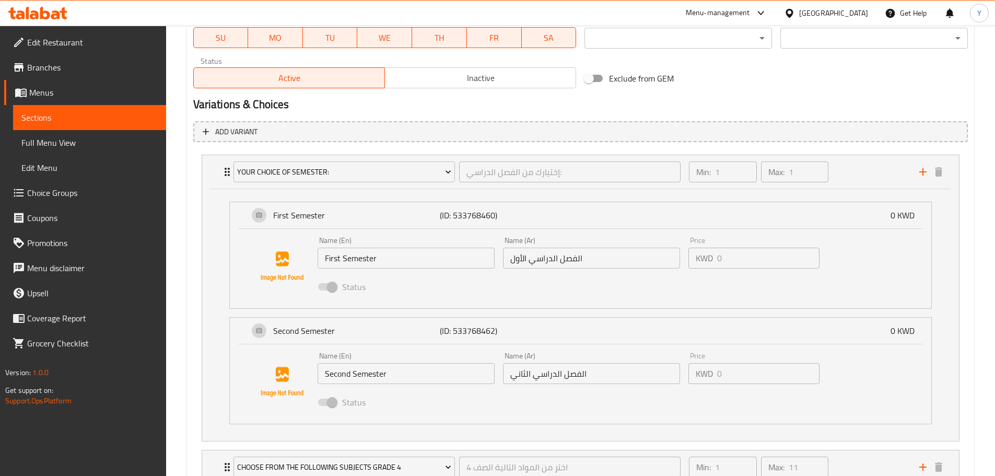
scroll to position [590, 0]
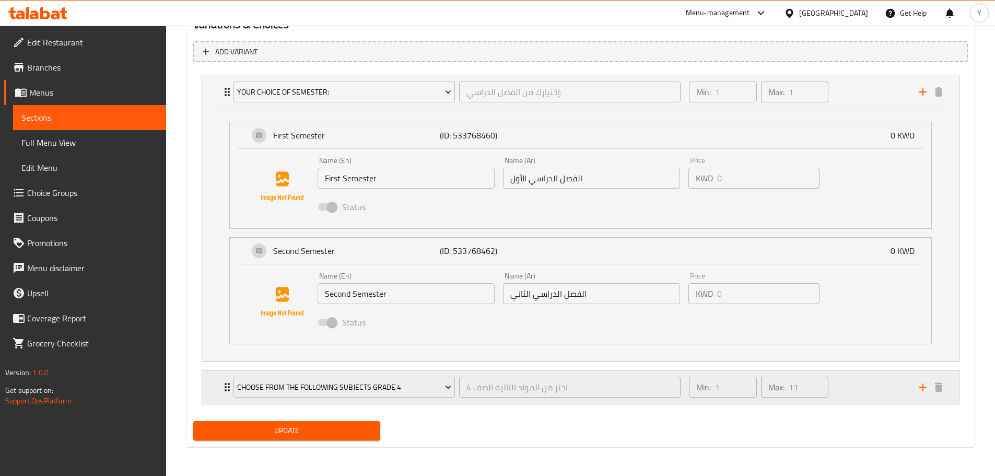
click at [221, 391] on icon "Expand" at bounding box center [227, 387] width 13 height 13
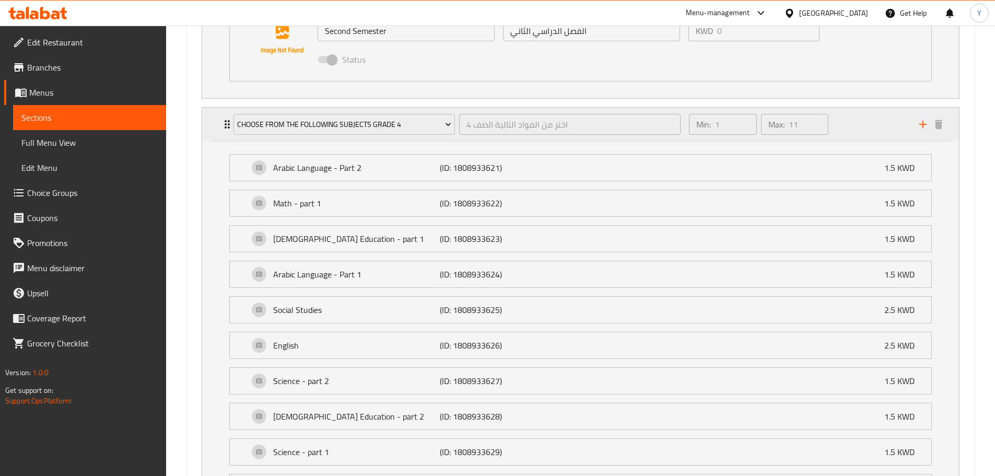
scroll to position [853, 0]
click at [410, 163] on p "Arabic Language - Part 2" at bounding box center [356, 167] width 167 height 13
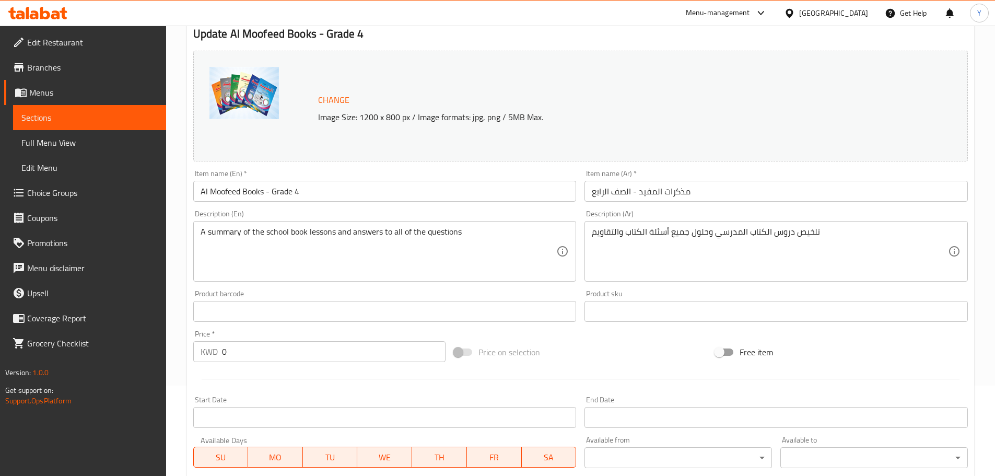
scroll to position [0, 0]
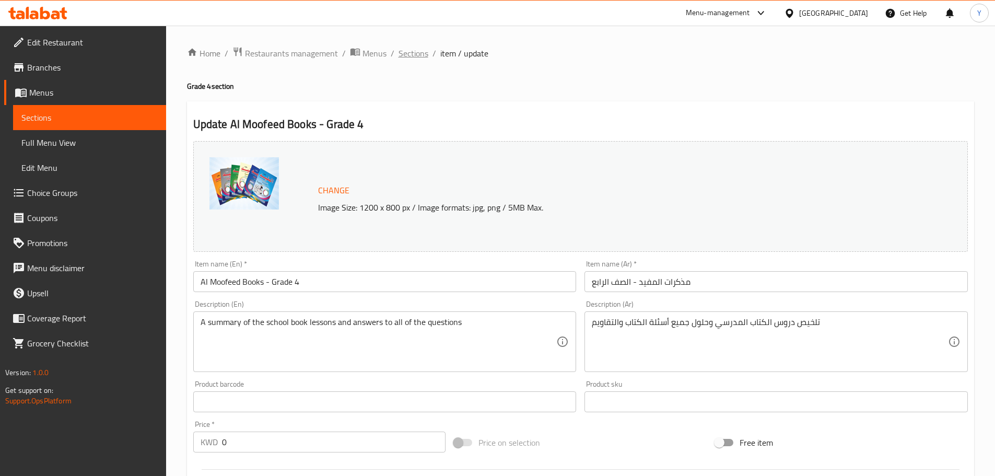
click at [407, 52] on span "Sections" at bounding box center [413, 53] width 30 height 13
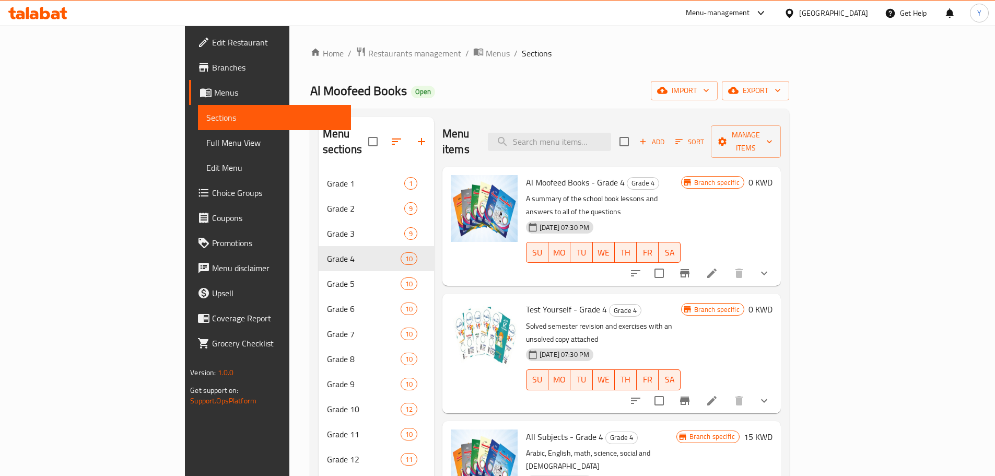
scroll to position [55, 0]
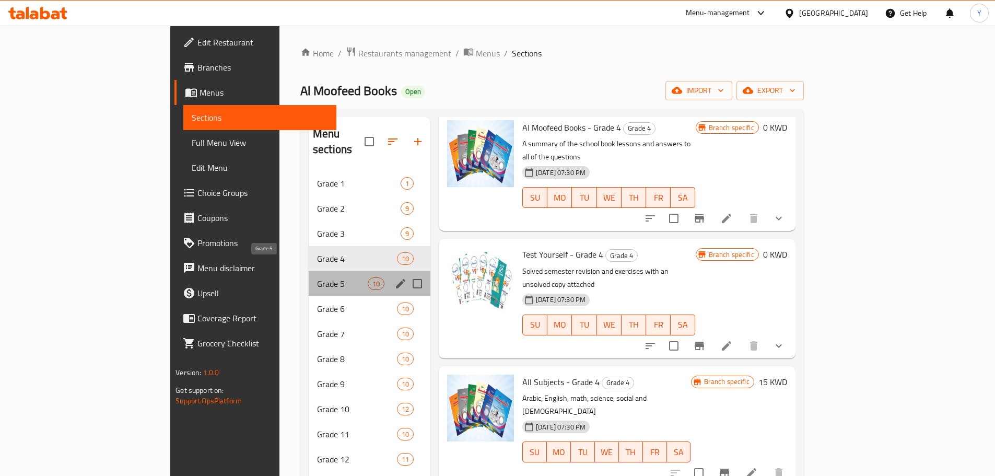
click at [317, 277] on span "Grade 5" at bounding box center [342, 283] width 51 height 13
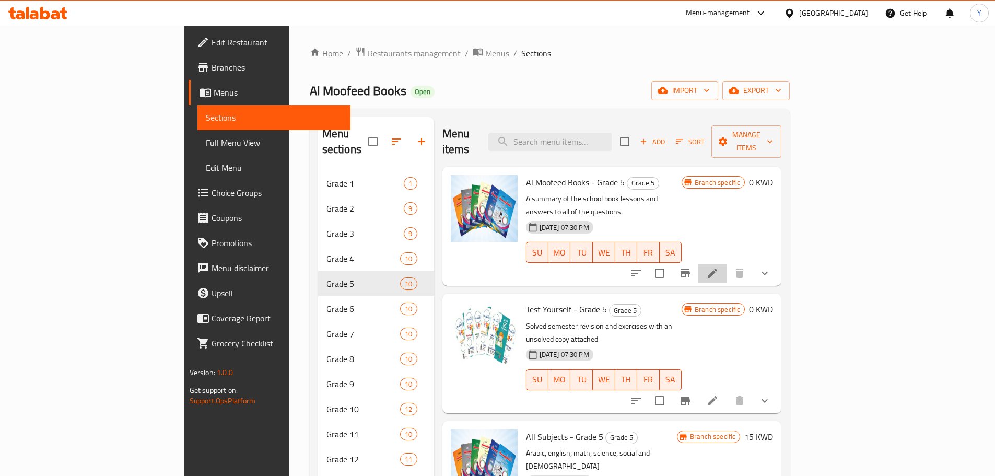
click at [727, 264] on li at bounding box center [712, 273] width 29 height 19
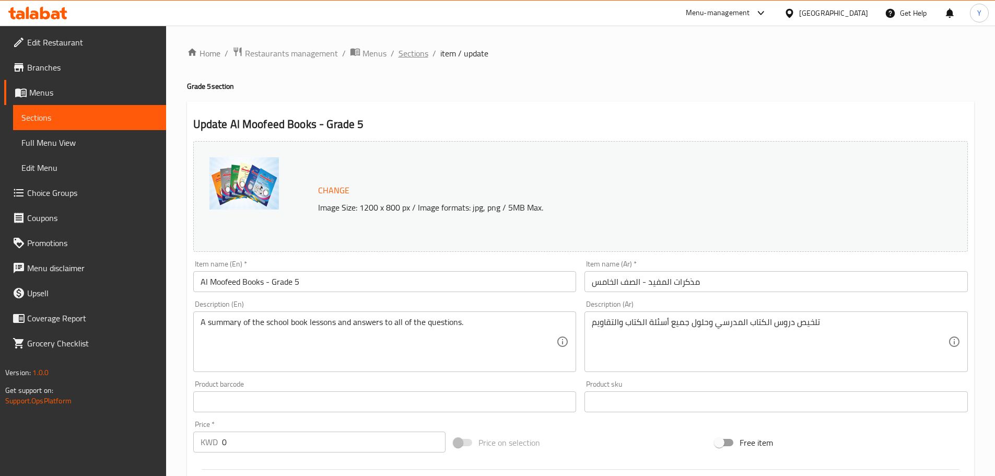
click at [410, 55] on span "Sections" at bounding box center [413, 53] width 30 height 13
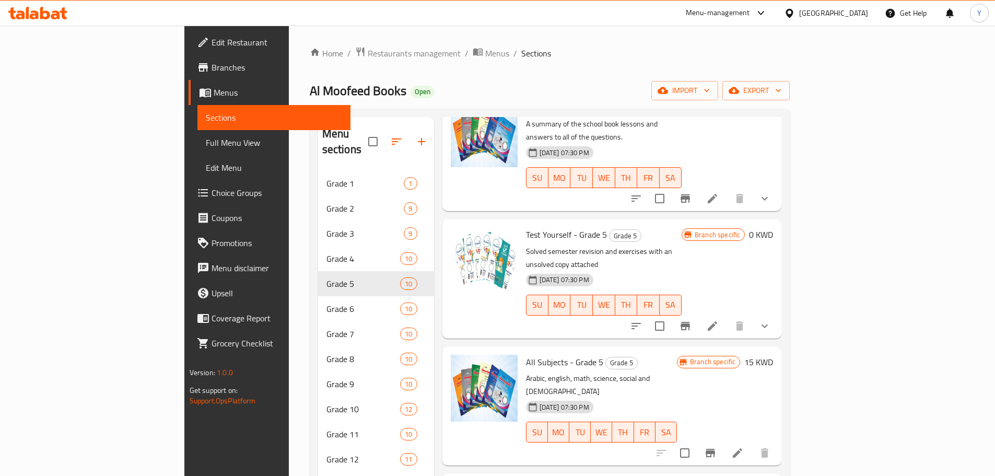
scroll to position [80, 0]
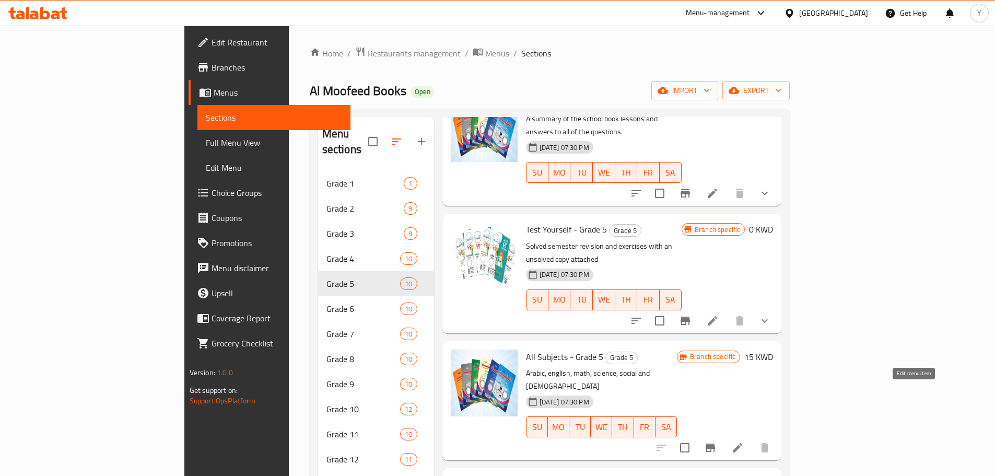
click at [744, 441] on icon at bounding box center [737, 447] width 13 height 13
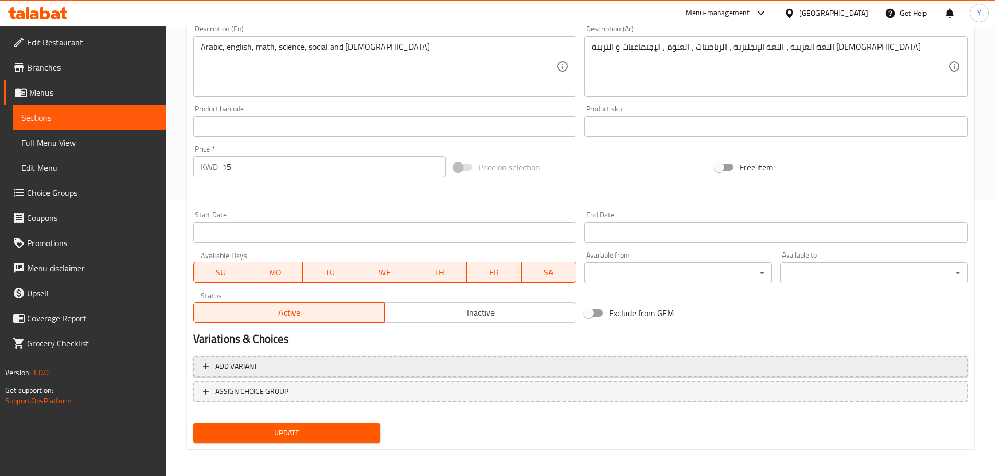
click at [391, 370] on span "Add variant" at bounding box center [581, 366] width 756 height 13
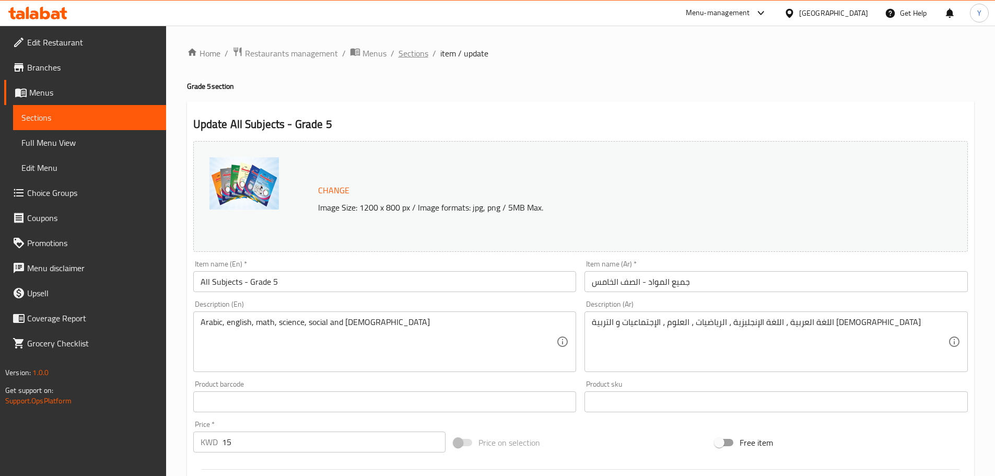
click at [411, 56] on span "Sections" at bounding box center [413, 53] width 30 height 13
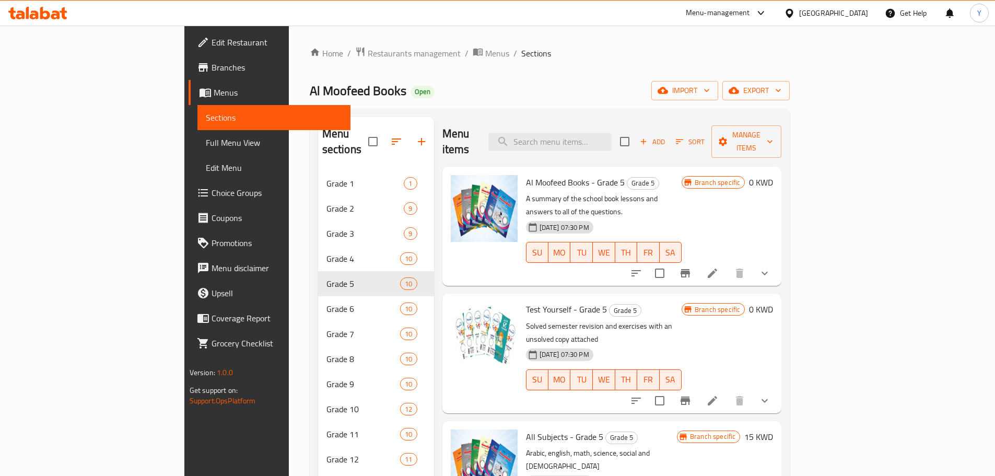
click at [777, 261] on button "show more" at bounding box center [764, 273] width 25 height 25
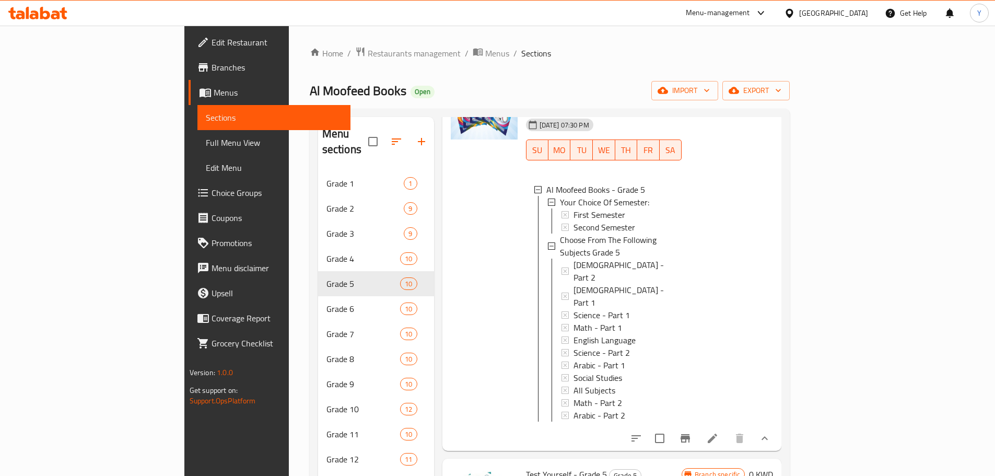
scroll to position [103, 0]
click at [773, 274] on div "Branch specific 0 KWD" at bounding box center [727, 257] width 91 height 370
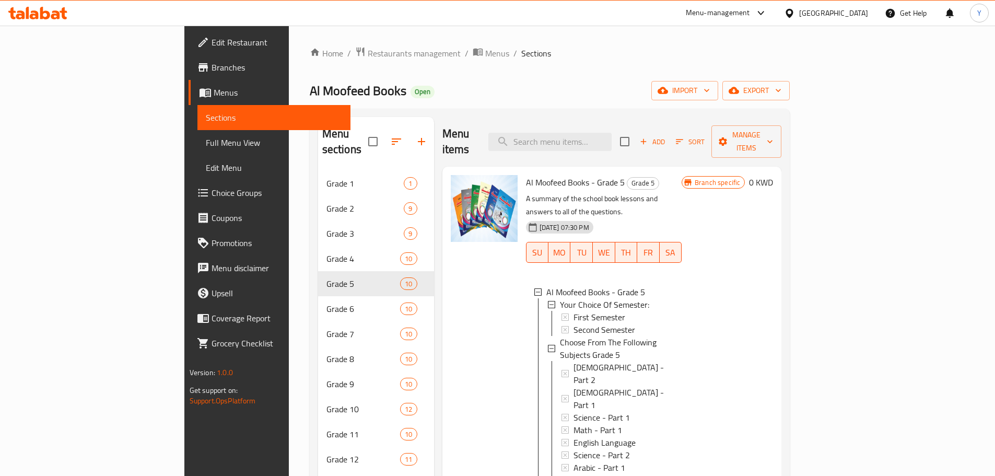
click at [790, 100] on div "Al Moofeed Books Open import export" at bounding box center [550, 90] width 480 height 19
